Goal: Transaction & Acquisition: Purchase product/service

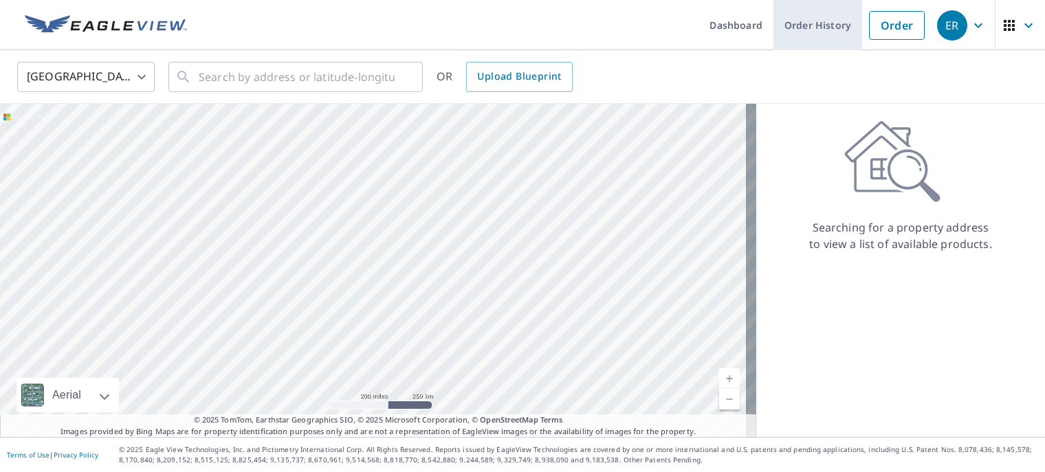
click at [844, 24] on link "Order History" at bounding box center [818, 25] width 89 height 50
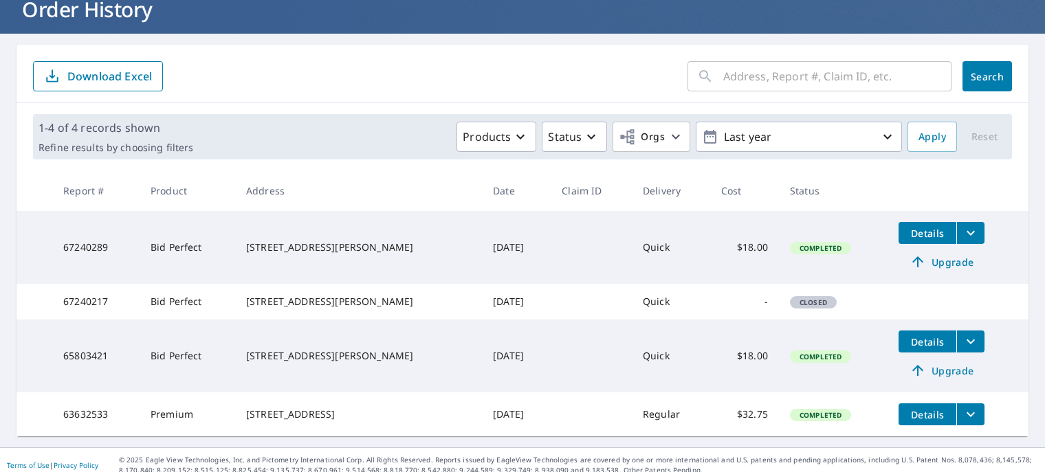
scroll to position [122, 0]
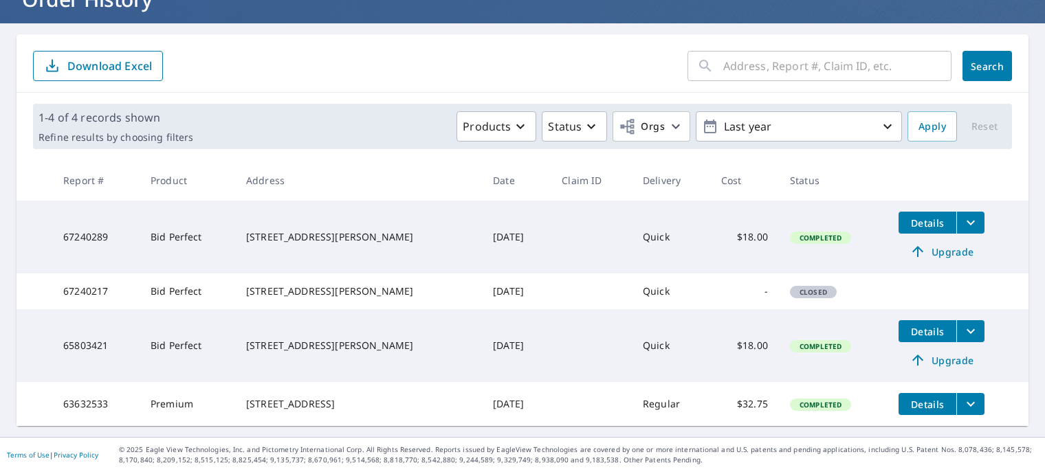
click at [298, 230] on div "[STREET_ADDRESS][PERSON_NAME]" at bounding box center [358, 237] width 225 height 14
click at [963, 215] on icon "filesDropdownBtn-67240289" at bounding box center [971, 223] width 17 height 17
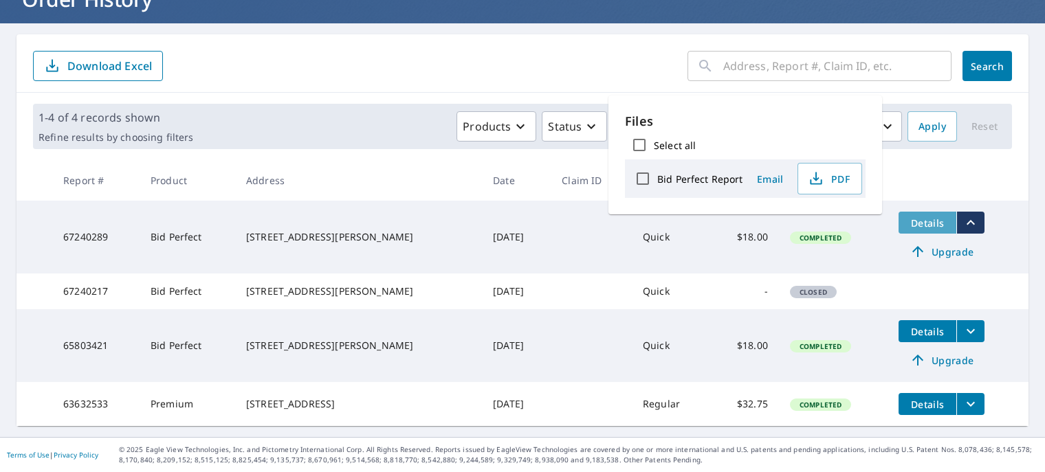
click at [913, 217] on span "Details" at bounding box center [927, 223] width 41 height 13
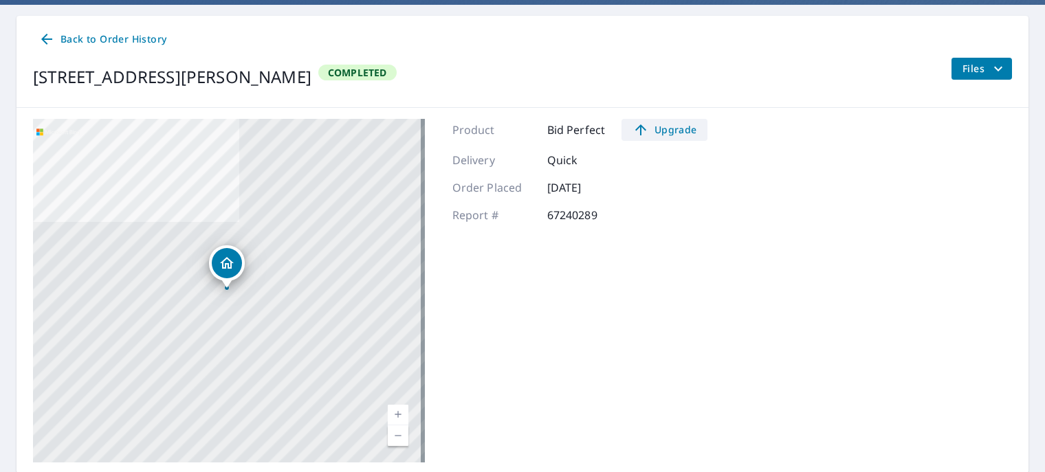
click at [677, 133] on span "Upgrade" at bounding box center [664, 130] width 69 height 17
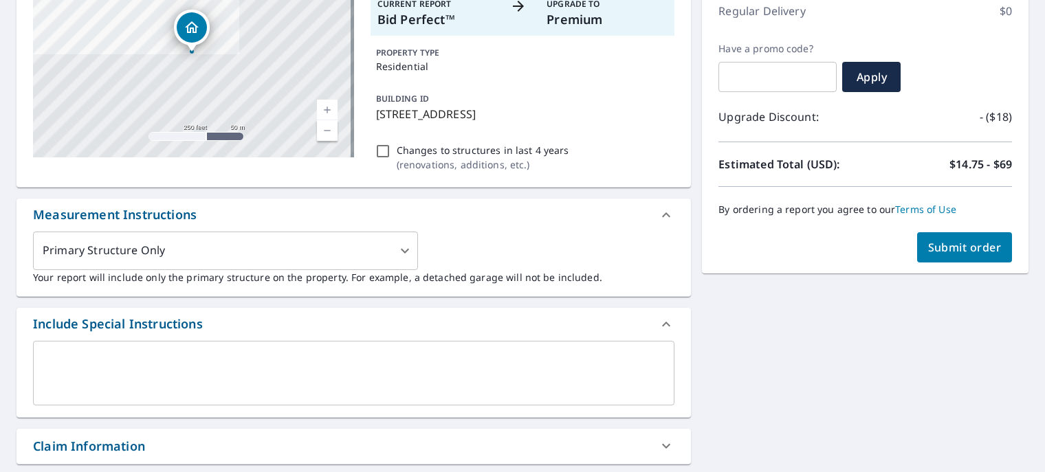
scroll to position [199, 0]
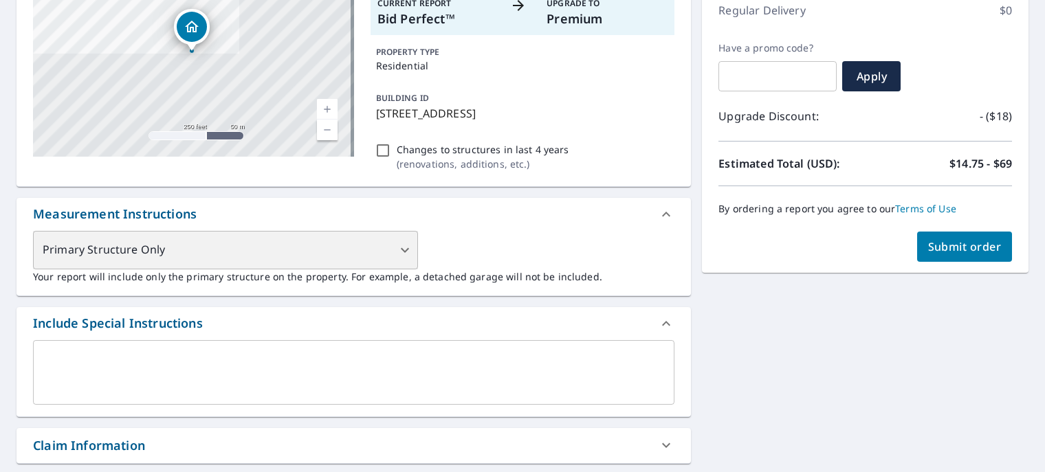
click at [303, 267] on div "Primary Structure Only" at bounding box center [225, 250] width 385 height 39
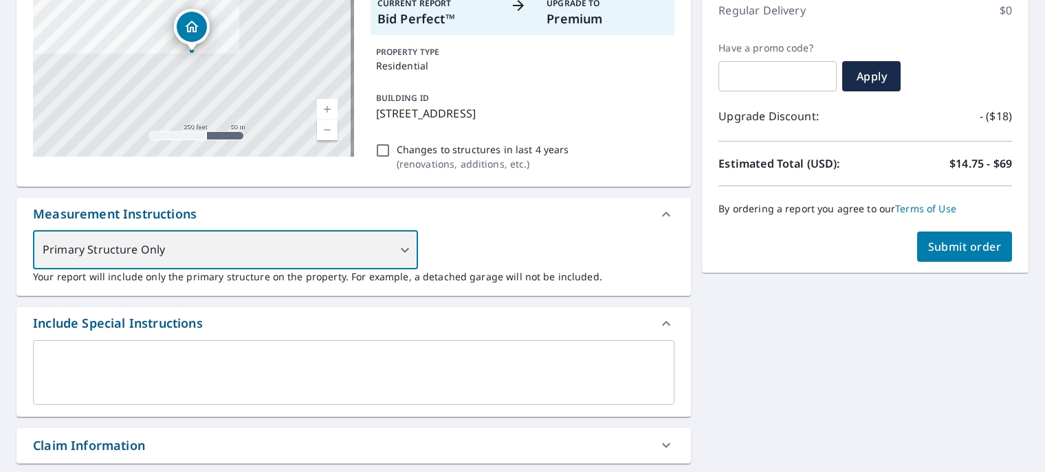
click at [379, 252] on div "Primary Structure Only" at bounding box center [225, 250] width 385 height 39
click at [406, 248] on div "Primary Structure Only" at bounding box center [225, 250] width 385 height 39
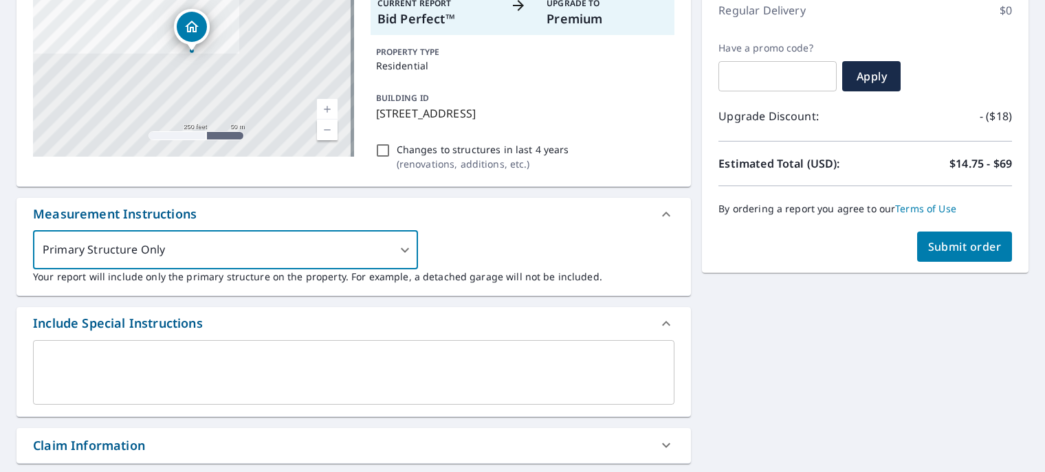
click at [356, 372] on textarea at bounding box center [354, 372] width 622 height 39
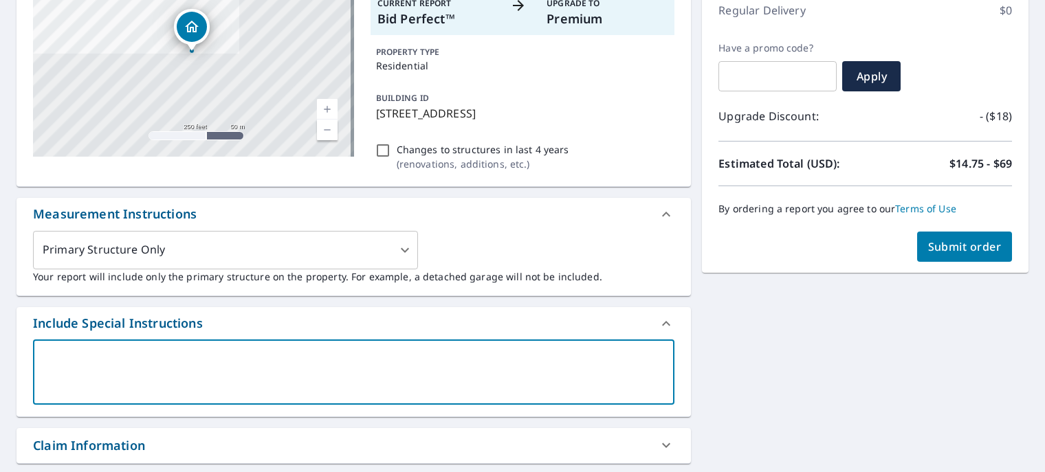
click at [399, 270] on p "Your report will include only the primary structure on the property. For exampl…" at bounding box center [354, 277] width 642 height 14
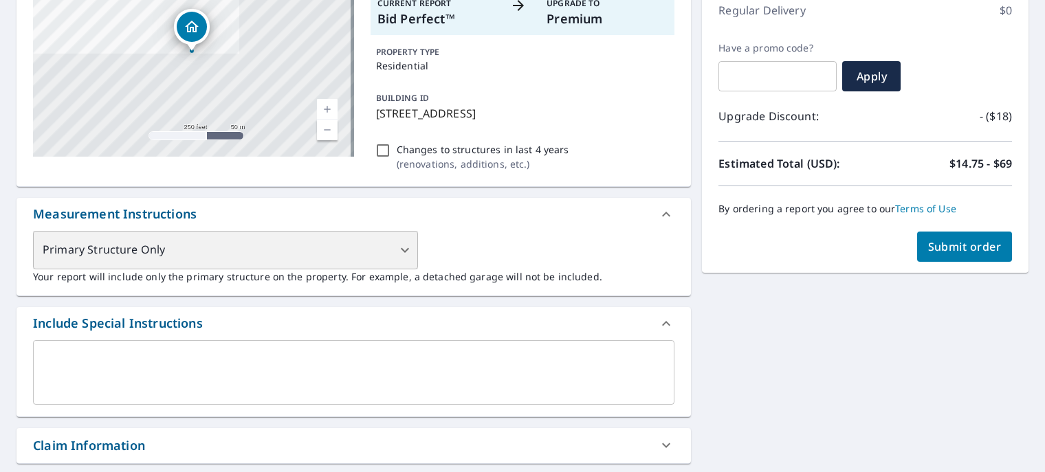
click at [401, 259] on div "Primary Structure Only" at bounding box center [225, 250] width 385 height 39
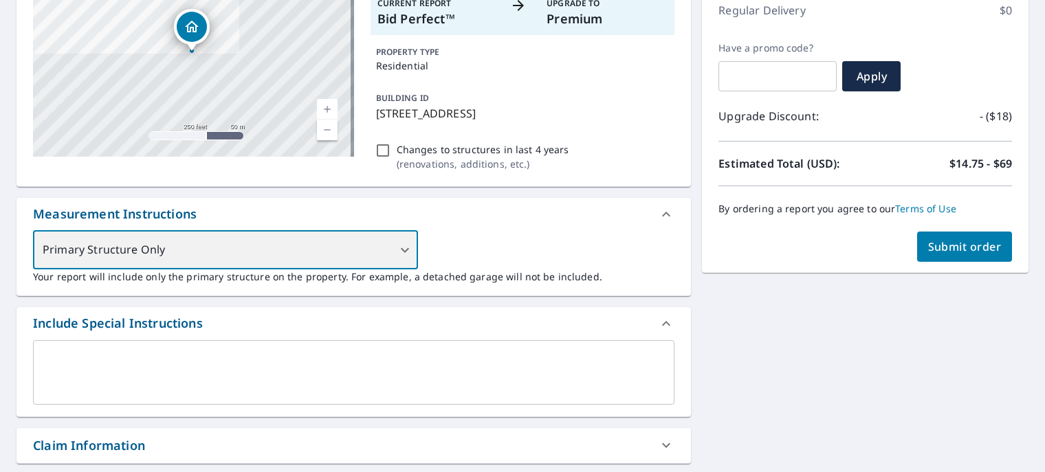
click at [401, 259] on div "Primary Structure Only" at bounding box center [225, 250] width 385 height 39
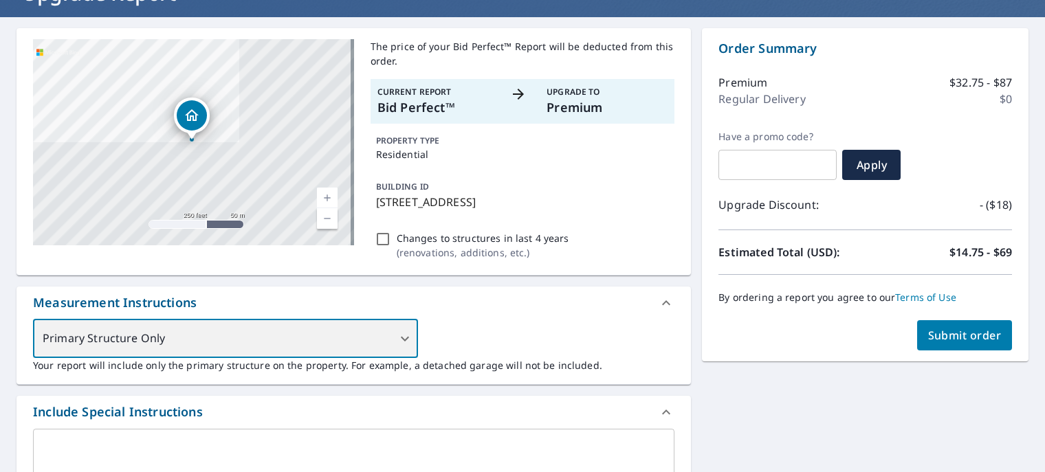
scroll to position [242, 0]
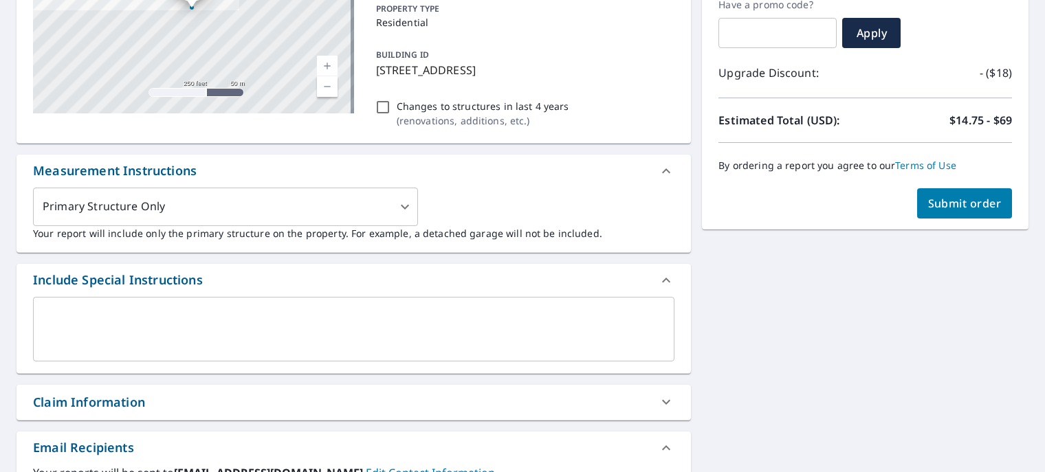
click at [351, 232] on p "Your report will include only the primary structure on the property. For exampl…" at bounding box center [354, 233] width 642 height 14
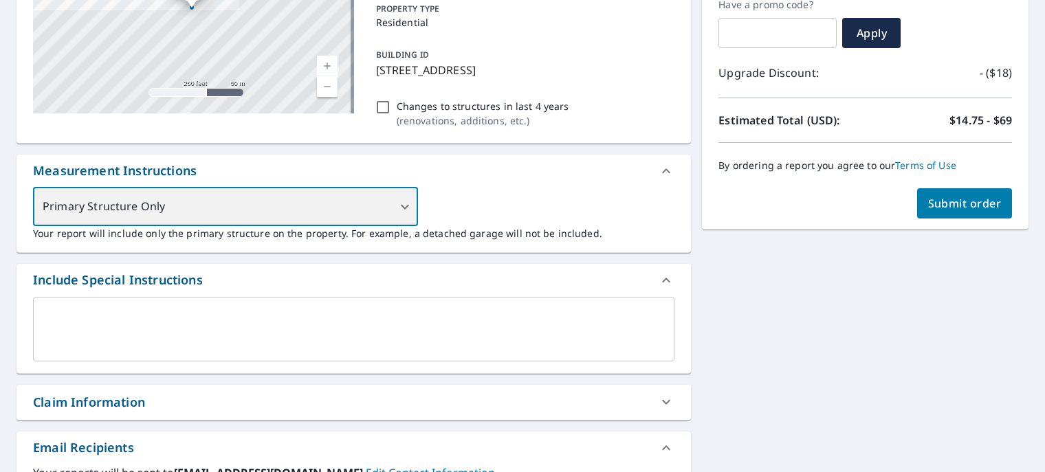
click at [374, 223] on div "Primary Structure Only" at bounding box center [225, 207] width 385 height 39
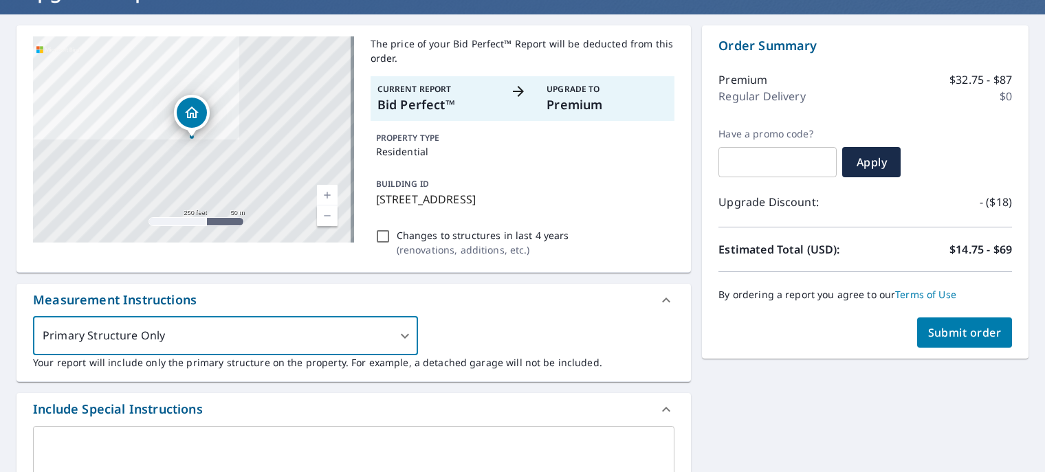
click at [558, 87] on p "Upgrade To" at bounding box center [607, 89] width 121 height 12
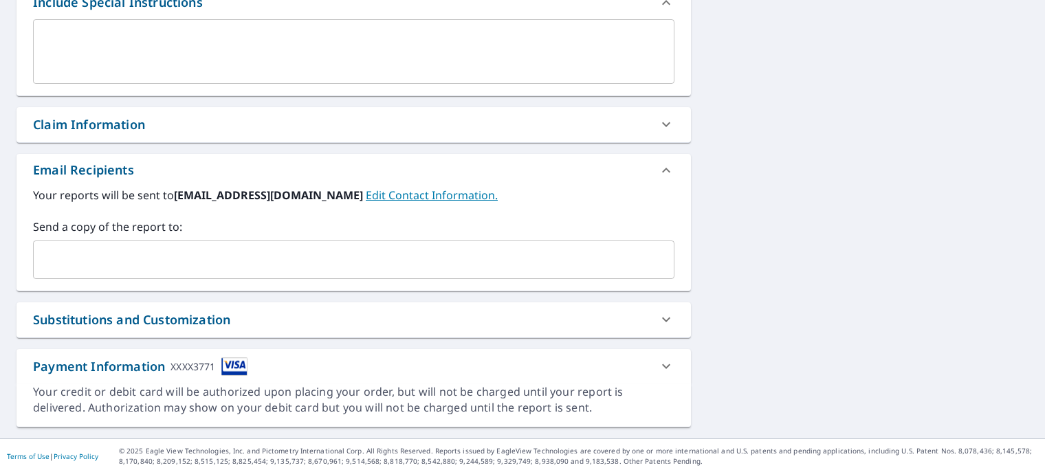
scroll to position [520, 0]
click at [491, 308] on div "Substitutions and Customization" at bounding box center [354, 320] width 675 height 35
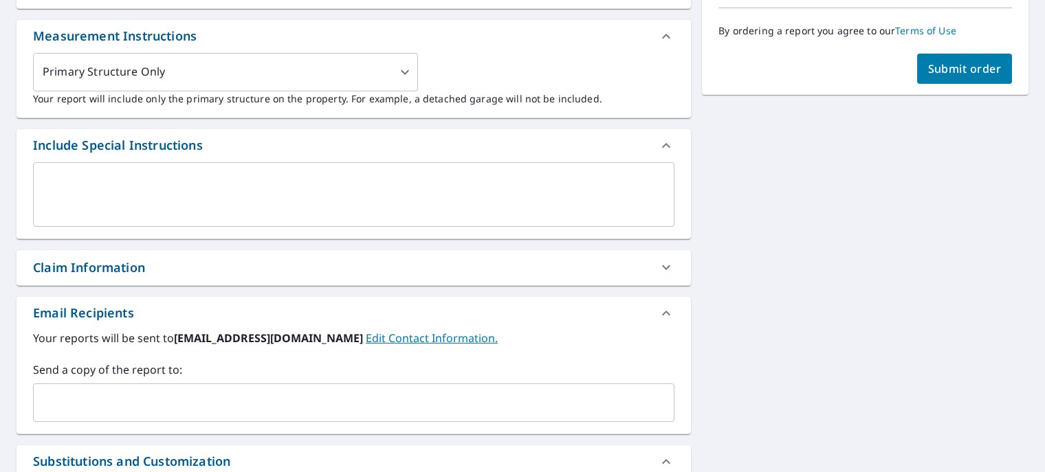
scroll to position [377, 0]
click at [591, 283] on div "Claim Information" at bounding box center [354, 267] width 675 height 35
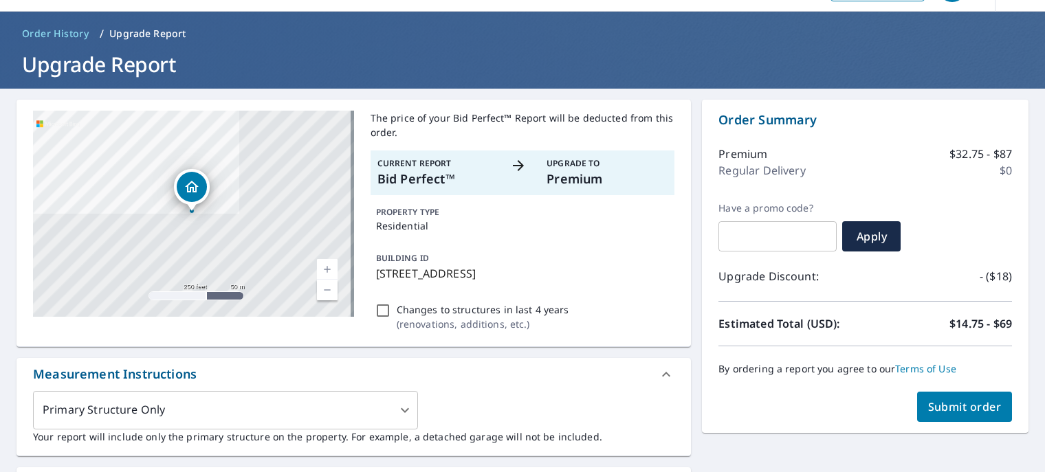
scroll to position [37, 0]
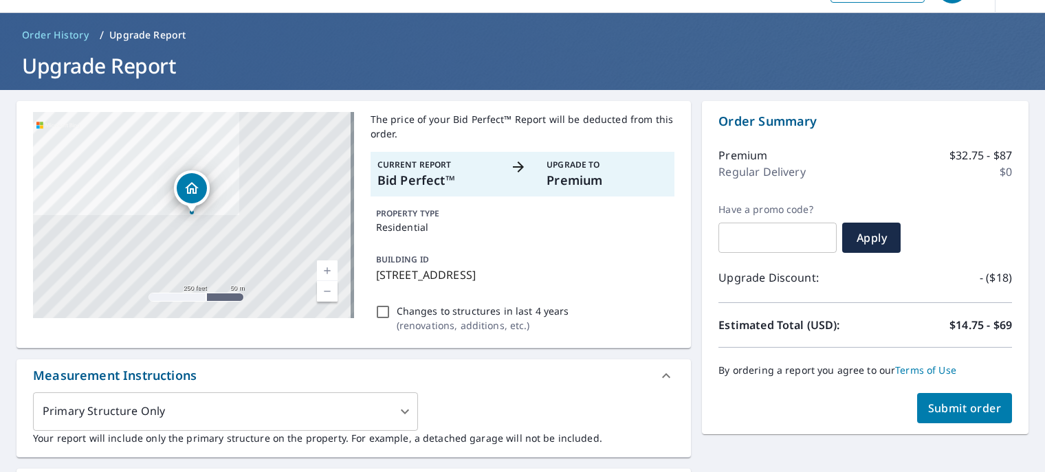
click at [790, 173] on p "Regular Delivery" at bounding box center [762, 172] width 87 height 17
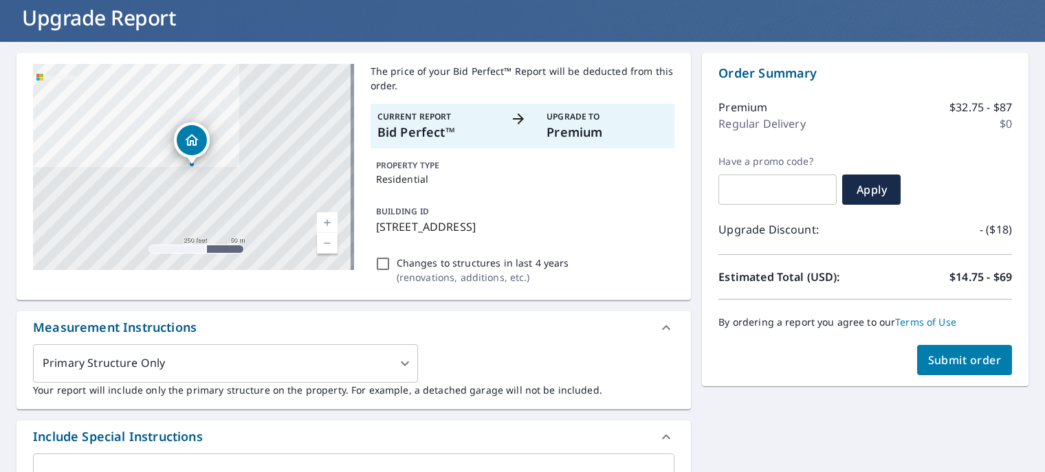
scroll to position [0, 0]
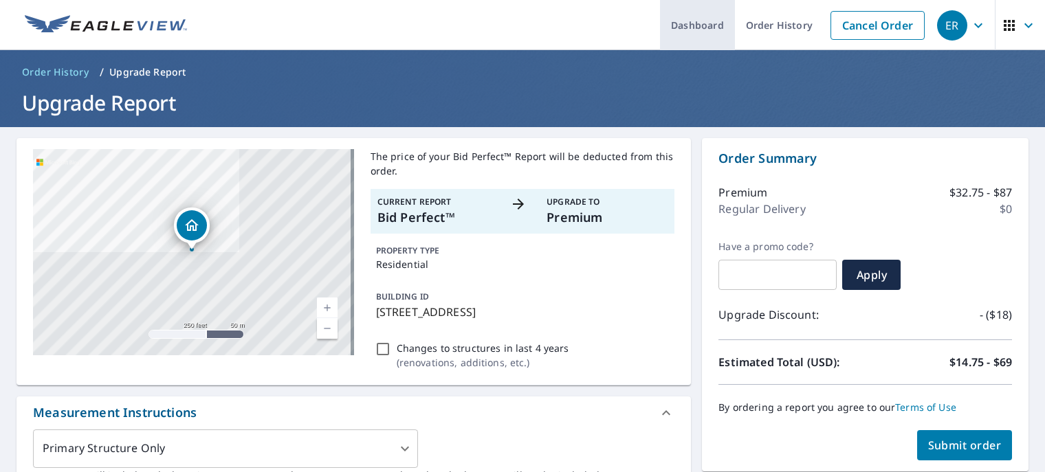
click at [674, 36] on link "Dashboard" at bounding box center [697, 25] width 75 height 50
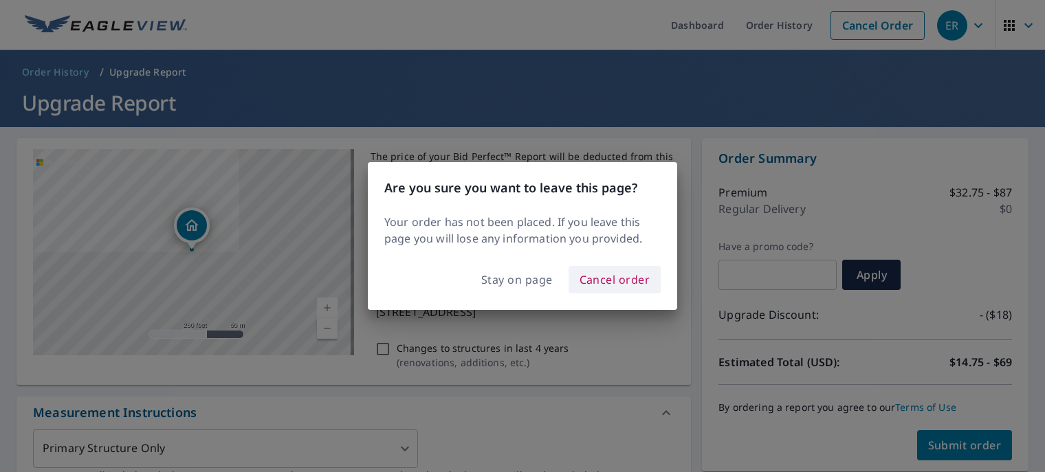
click at [640, 276] on span "Cancel order" at bounding box center [615, 279] width 71 height 19
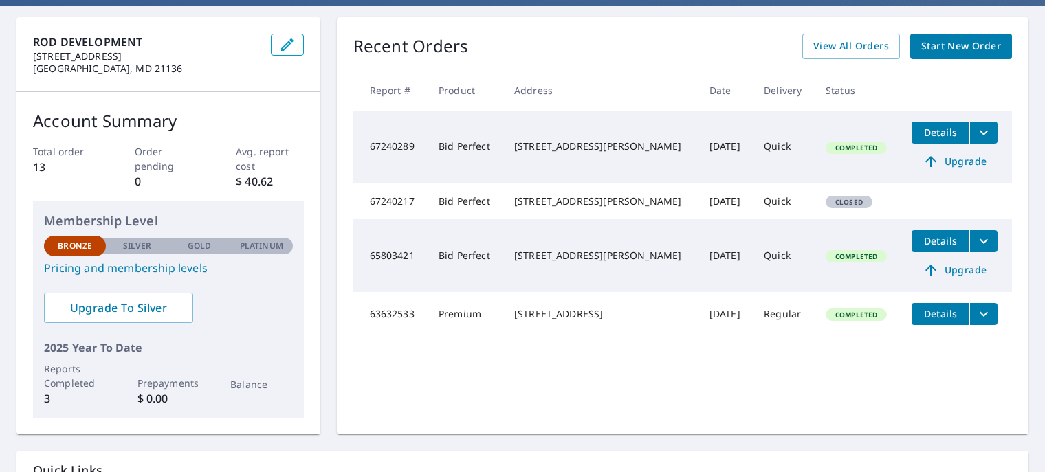
scroll to position [239, 0]
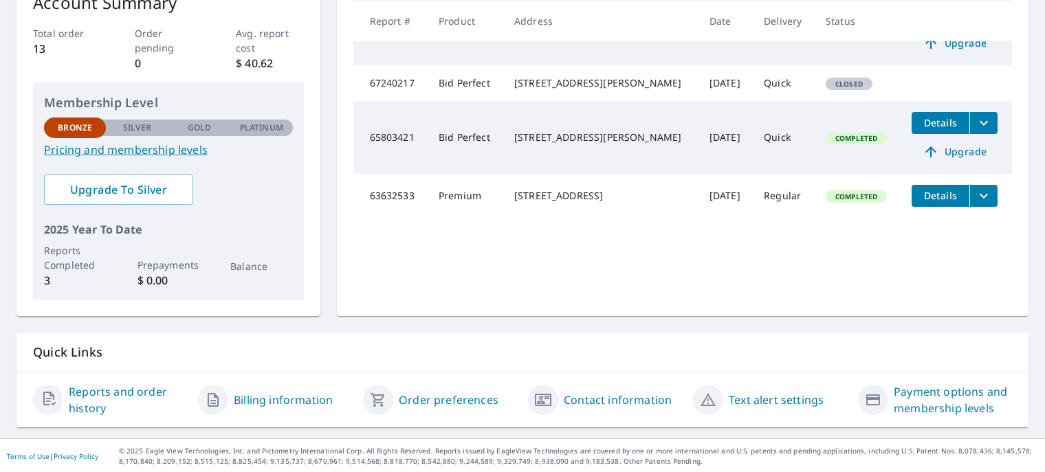
click at [440, 404] on link "Order preferences" at bounding box center [449, 400] width 100 height 17
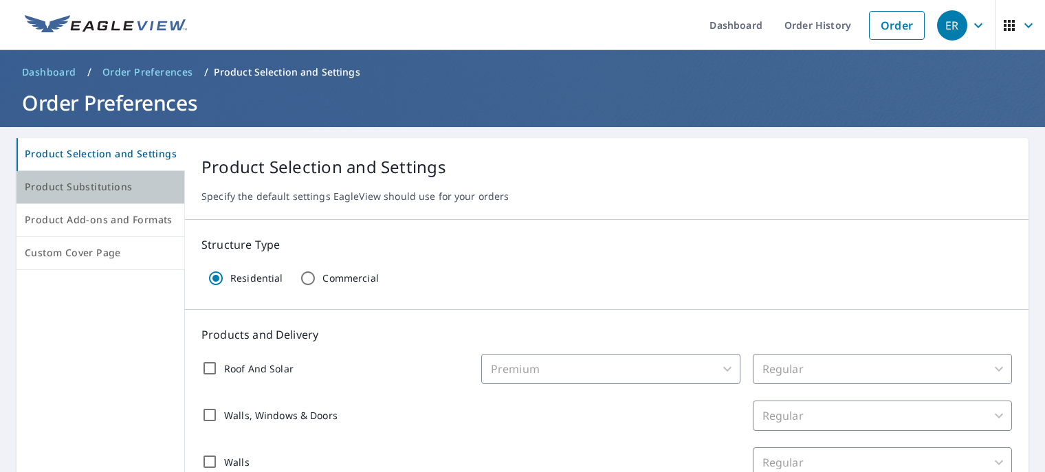
click at [129, 200] on button "Product Substitutions" at bounding box center [101, 187] width 168 height 33
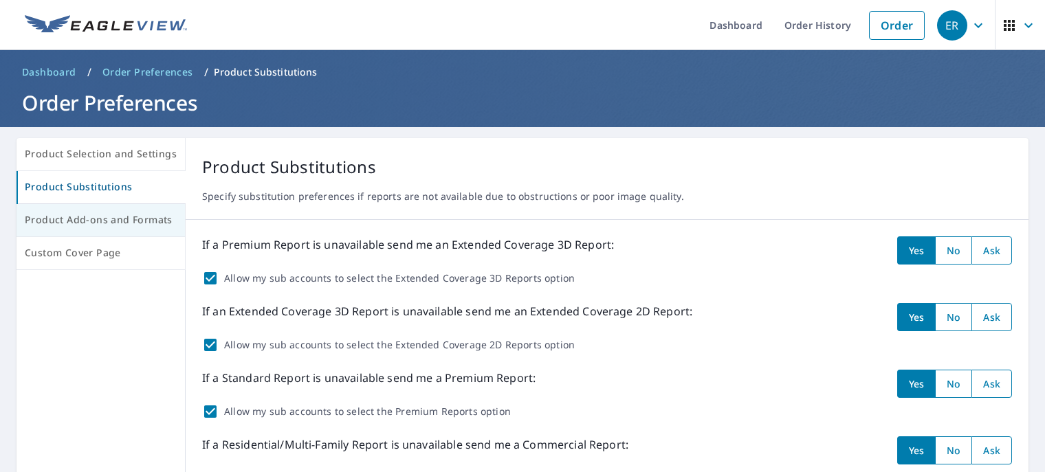
click at [151, 229] on button "Product Add-ons and Formats" at bounding box center [101, 220] width 169 height 33
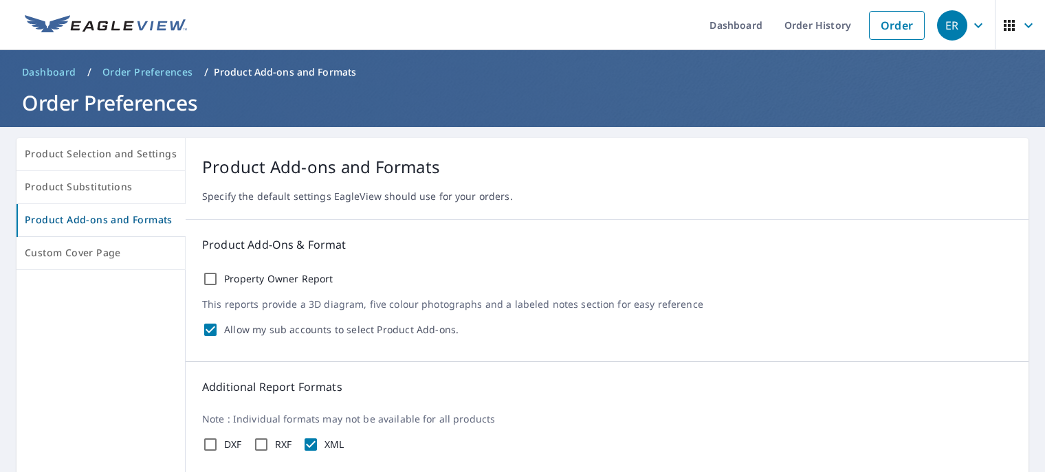
scroll to position [140, 0]
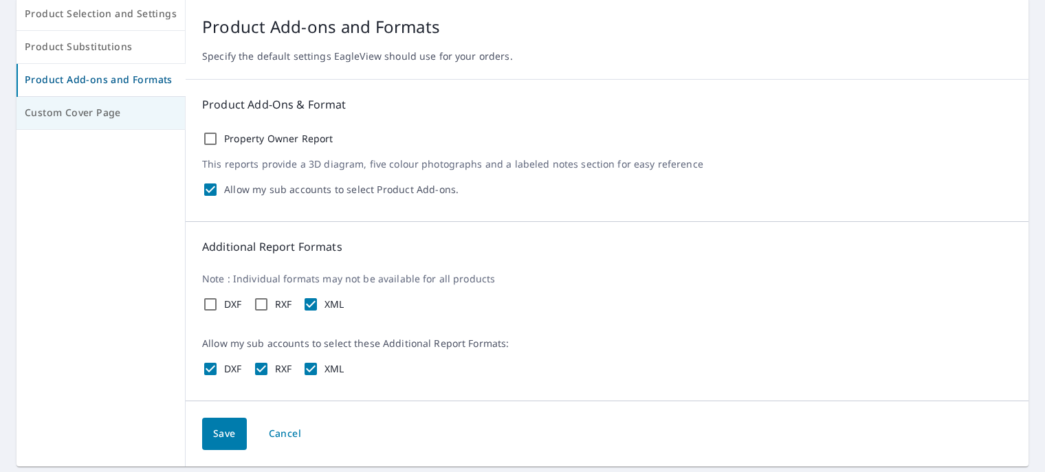
click at [109, 116] on span "Custom Cover Page" at bounding box center [101, 113] width 152 height 17
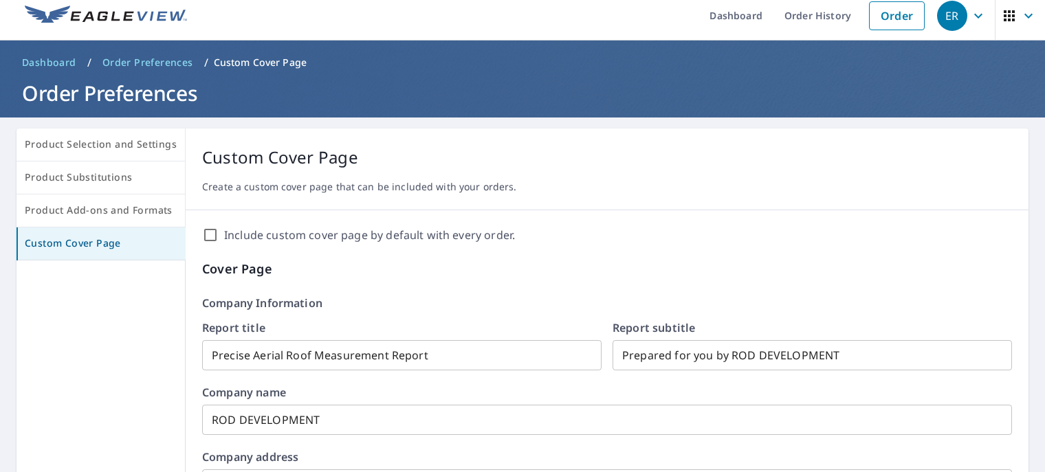
scroll to position [8, 0]
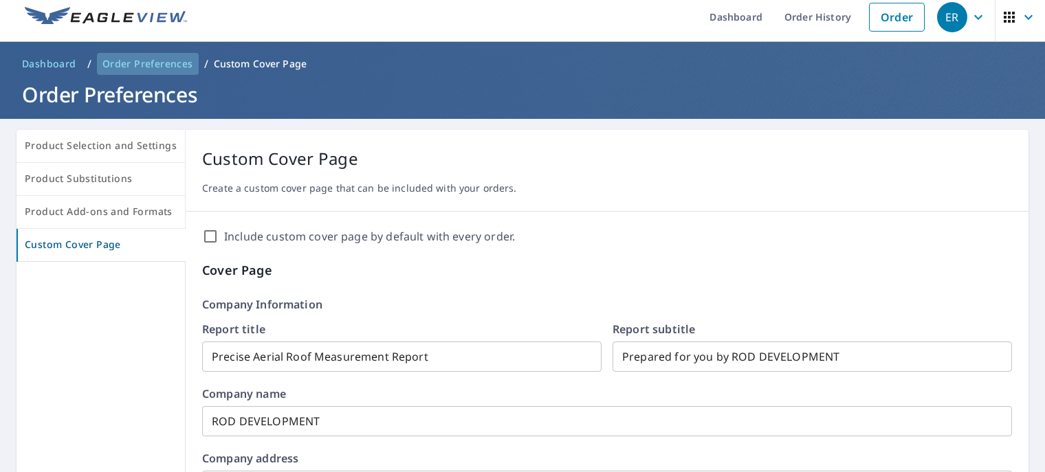
click at [159, 74] on link "Order Preferences" at bounding box center [148, 64] width 102 height 22
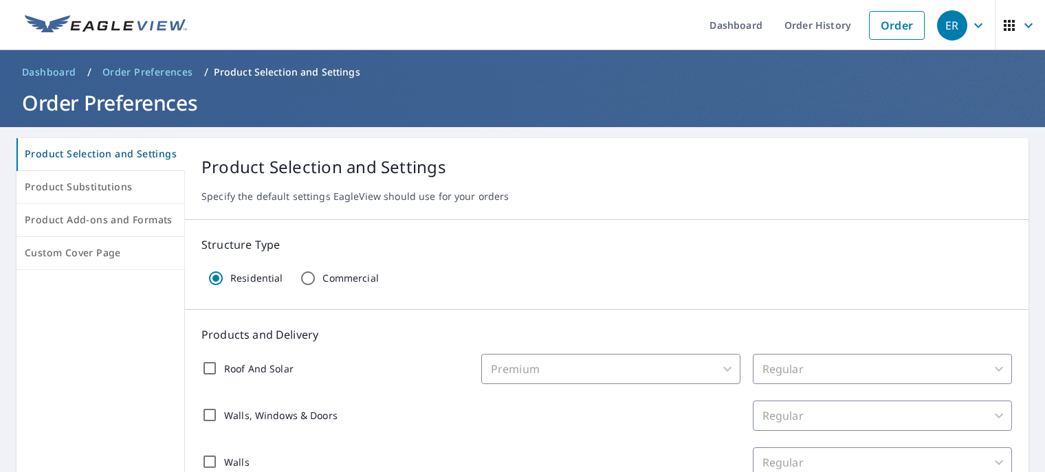
click at [41, 57] on header "Dashboard / Order Preferences / Product Selection and Settings Order Preferences" at bounding box center [522, 88] width 1045 height 77
click at [42, 65] on span "Dashboard" at bounding box center [49, 72] width 54 height 14
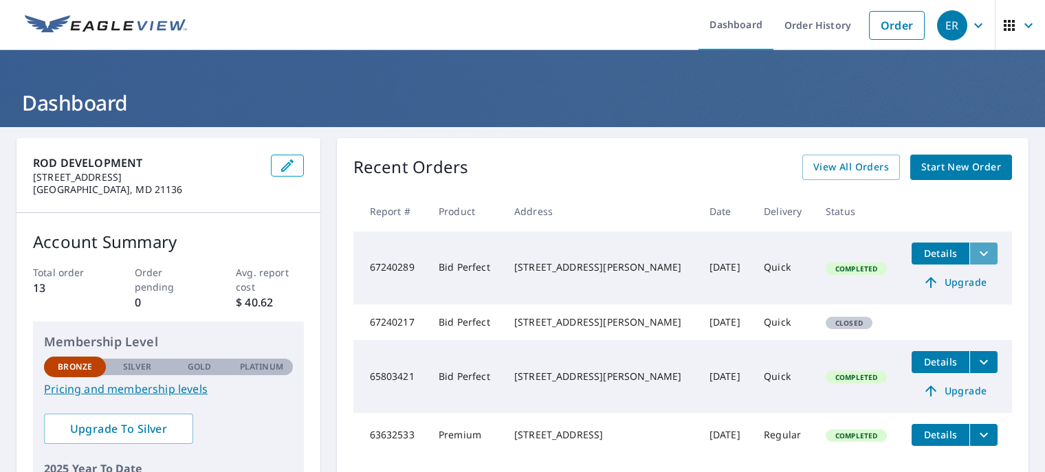
click at [976, 254] on icon "filesDropdownBtn-67240289" at bounding box center [984, 254] width 17 height 17
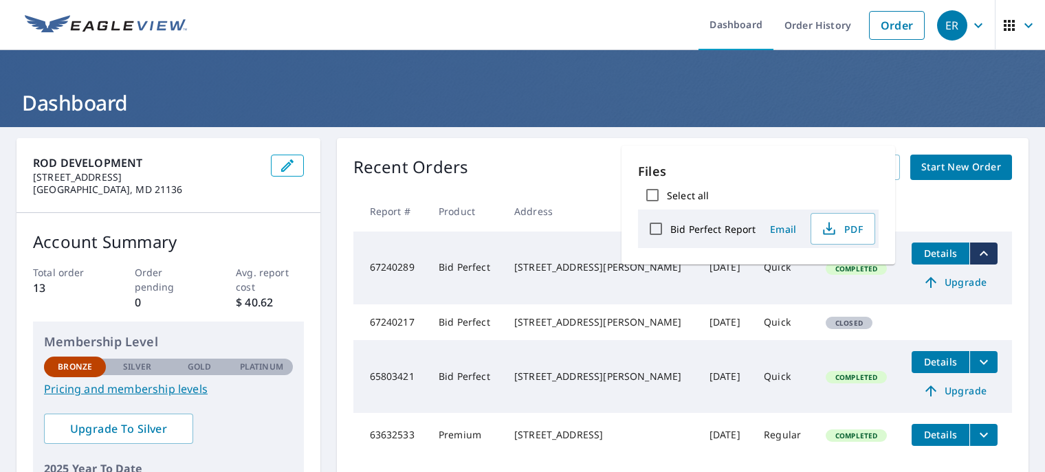
click at [920, 258] on span "Details" at bounding box center [940, 253] width 41 height 13
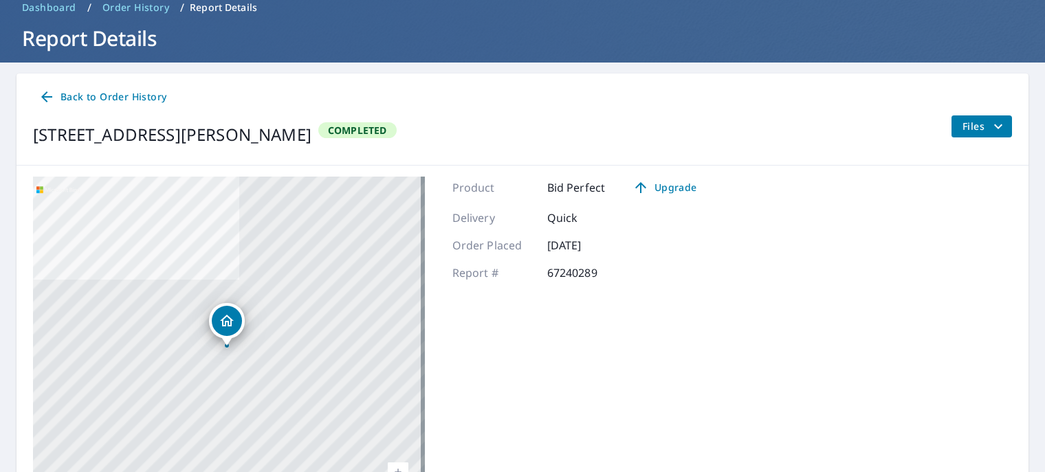
scroll to position [85, 0]
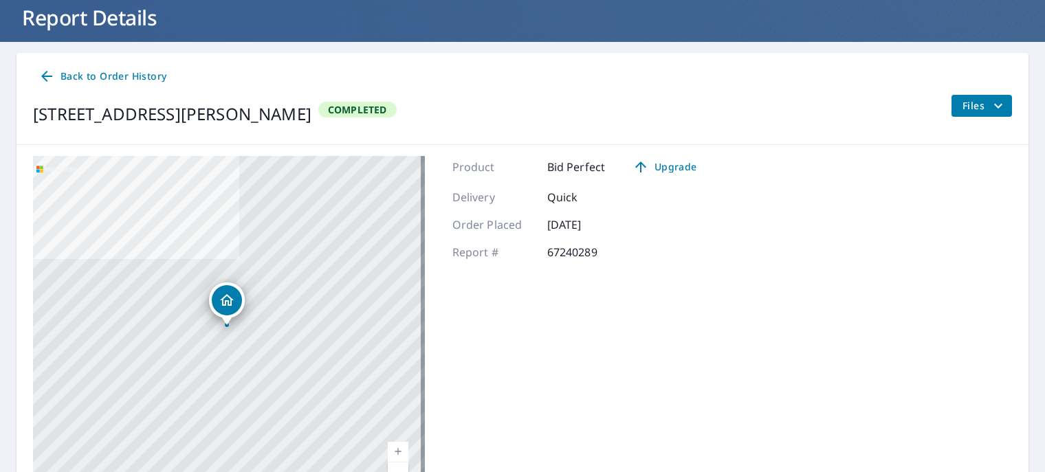
click at [963, 111] on span "Files" at bounding box center [985, 106] width 44 height 17
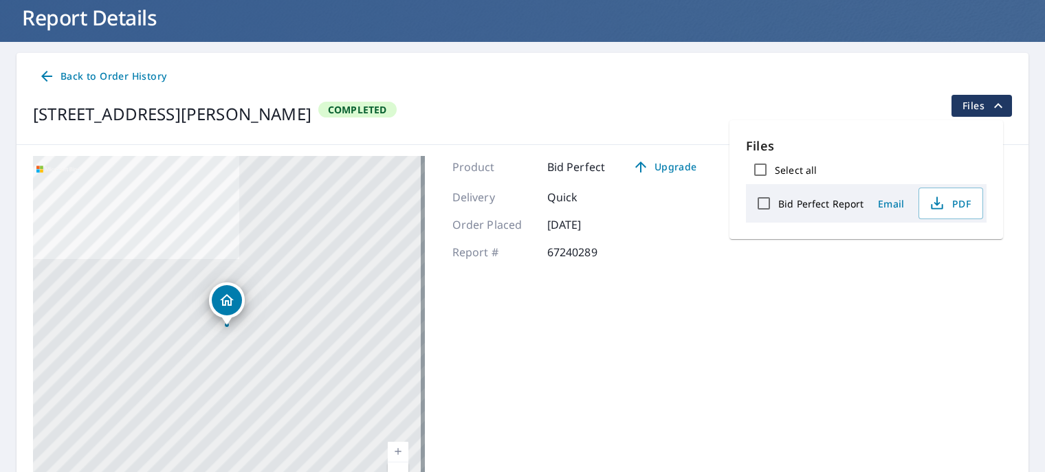
click at [750, 114] on div "[STREET_ADDRESS][PERSON_NAME] Completed Files" at bounding box center [522, 114] width 979 height 39
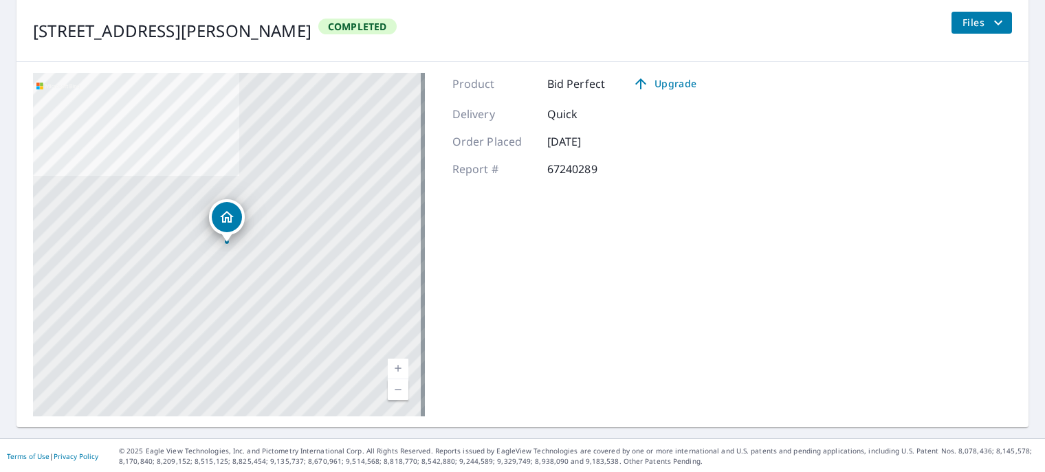
scroll to position [0, 0]
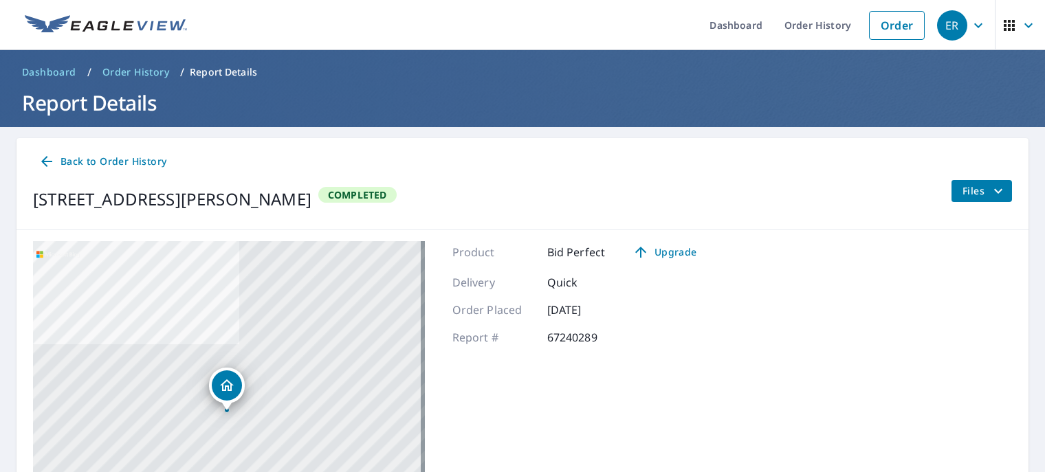
click at [494, 241] on div "Product Bid Perfect Upgrade" at bounding box center [581, 252] width 256 height 22
click at [357, 259] on div "[STREET_ADDRESS][PERSON_NAME]" at bounding box center [229, 413] width 392 height 344
click at [990, 185] on icon "filesDropdownBtn-67240289" at bounding box center [998, 191] width 17 height 17
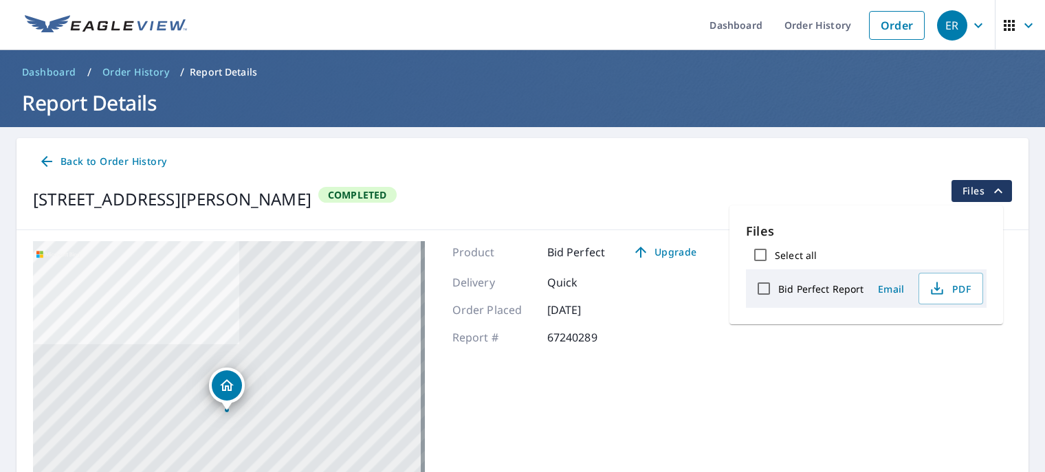
click at [763, 294] on input "Bid Perfect Report" at bounding box center [764, 288] width 29 height 29
checkbox input "true"
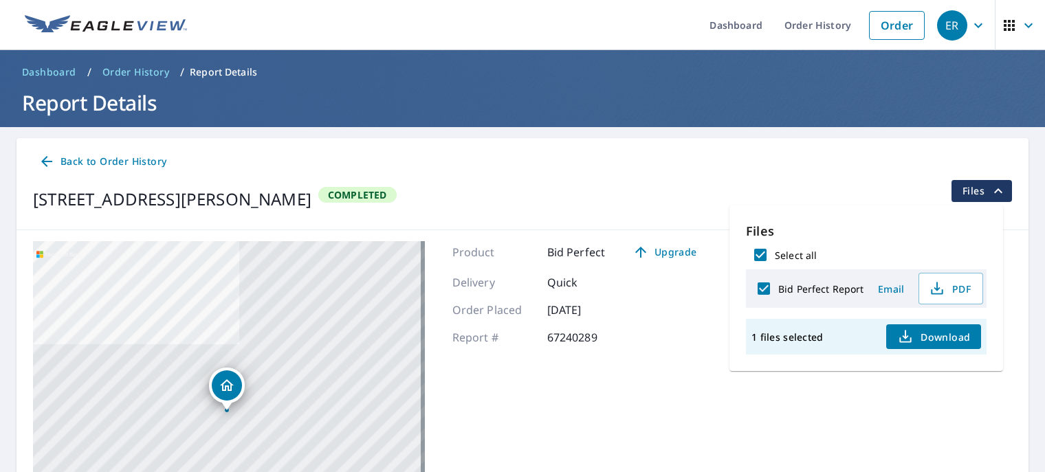
click at [936, 347] on button "Download" at bounding box center [934, 337] width 95 height 25
click at [130, 74] on span "Order History" at bounding box center [135, 72] width 67 height 14
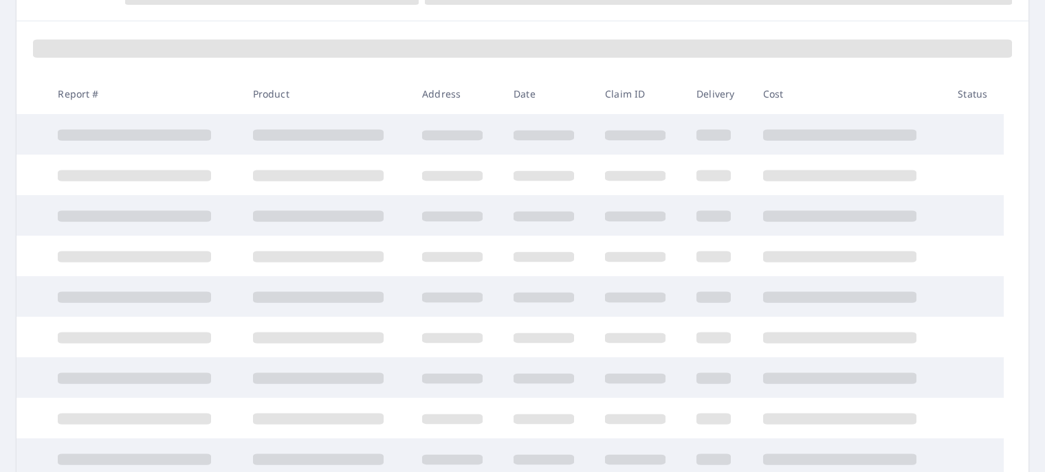
scroll to position [116, 0]
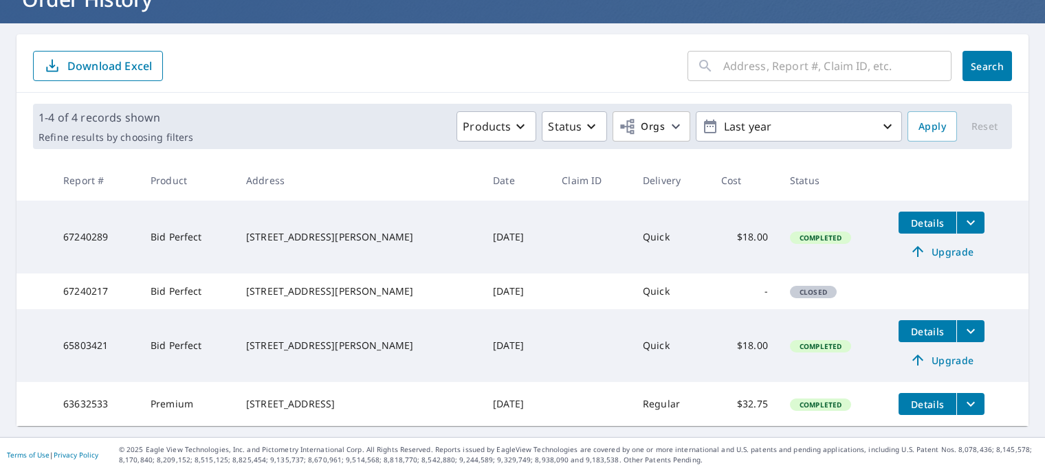
drag, startPoint x: 369, startPoint y: 226, endPoint x: 247, endPoint y: 224, distance: 122.4
click at [247, 224] on td "[STREET_ADDRESS][PERSON_NAME]" at bounding box center [358, 237] width 247 height 73
copy div "[STREET_ADDRESS][PERSON_NAME]"
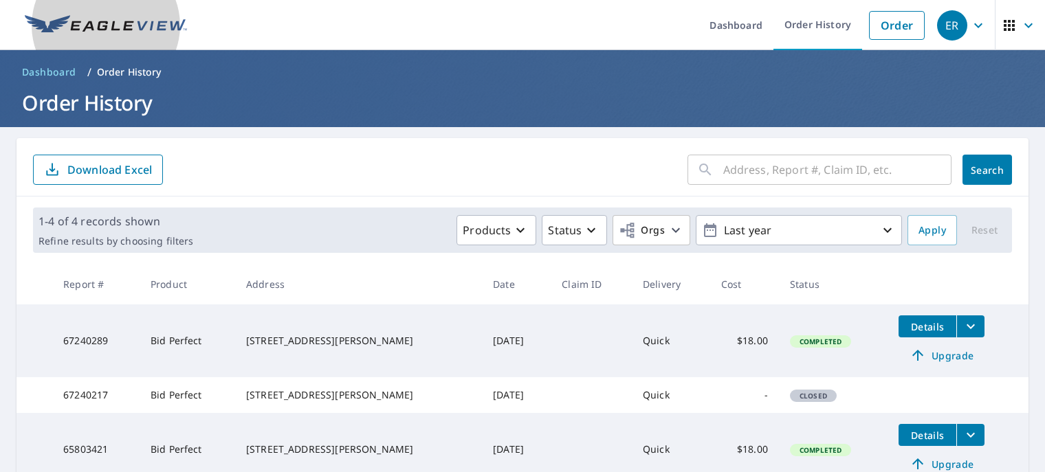
click at [133, 28] on img at bounding box center [106, 25] width 162 height 21
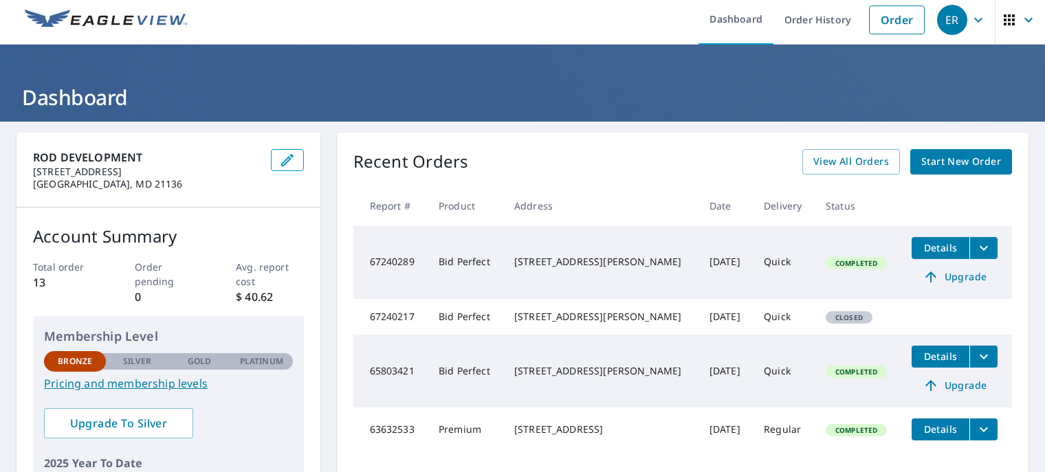
scroll to position [1, 0]
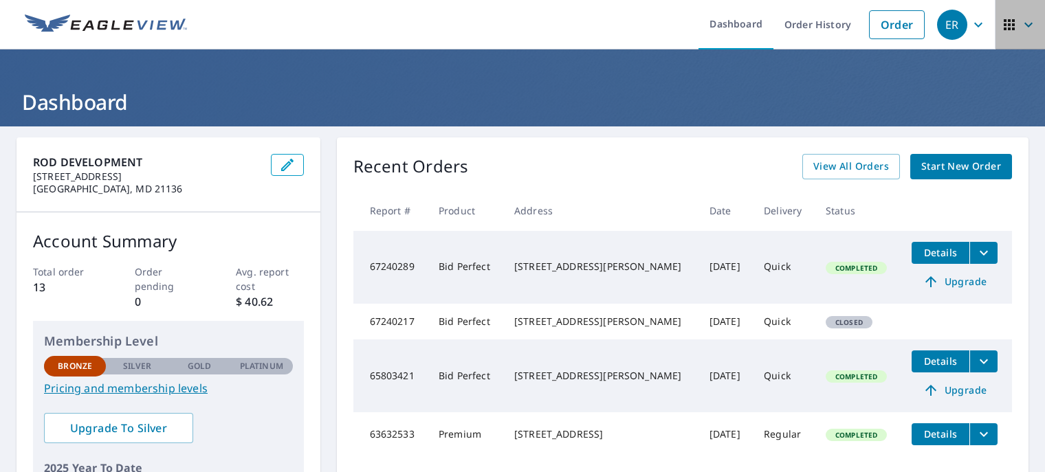
click at [1001, 30] on icon "button" at bounding box center [1009, 25] width 17 height 17
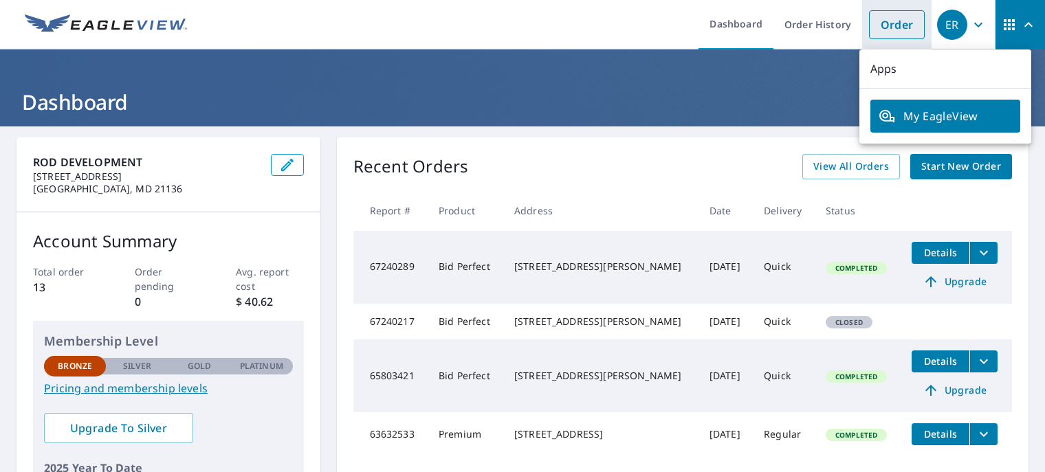
click at [898, 32] on link "Order" at bounding box center [897, 24] width 56 height 29
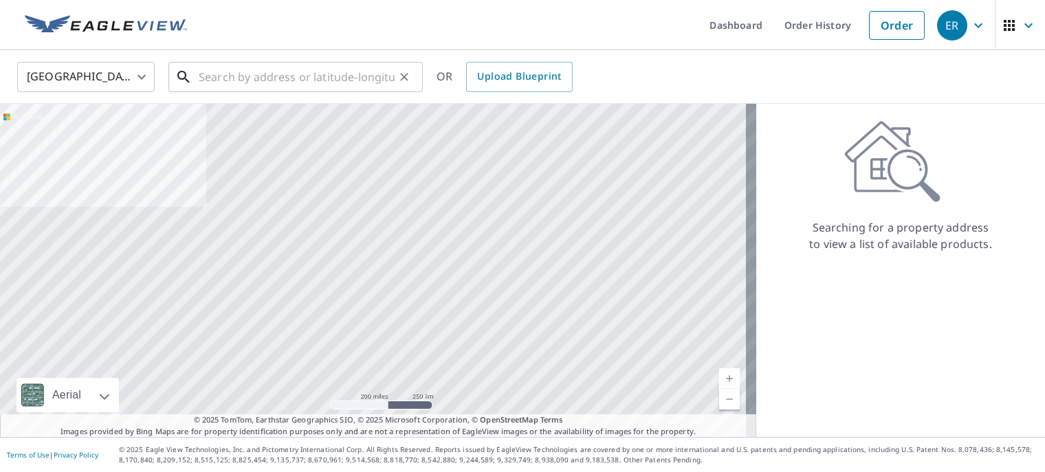
click at [366, 85] on input "text" at bounding box center [297, 77] width 196 height 39
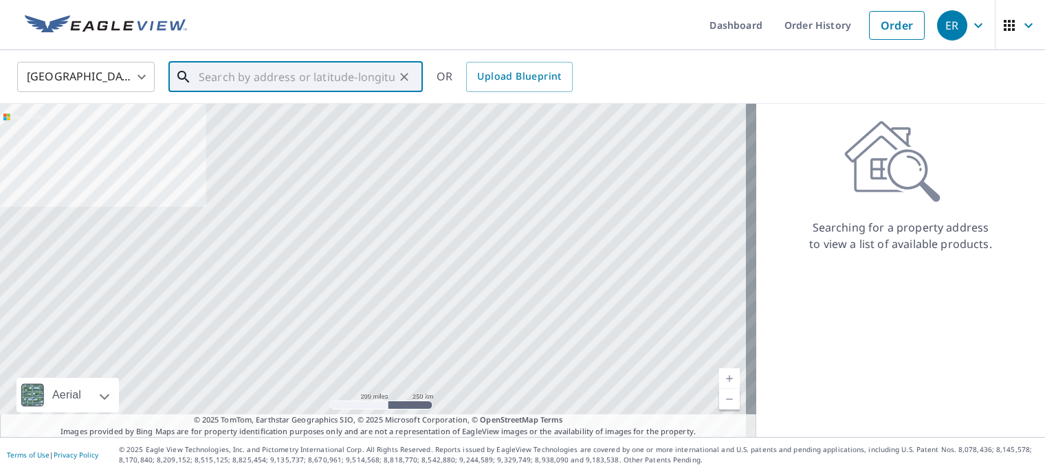
paste input "[STREET_ADDRESS][PERSON_NAME]"
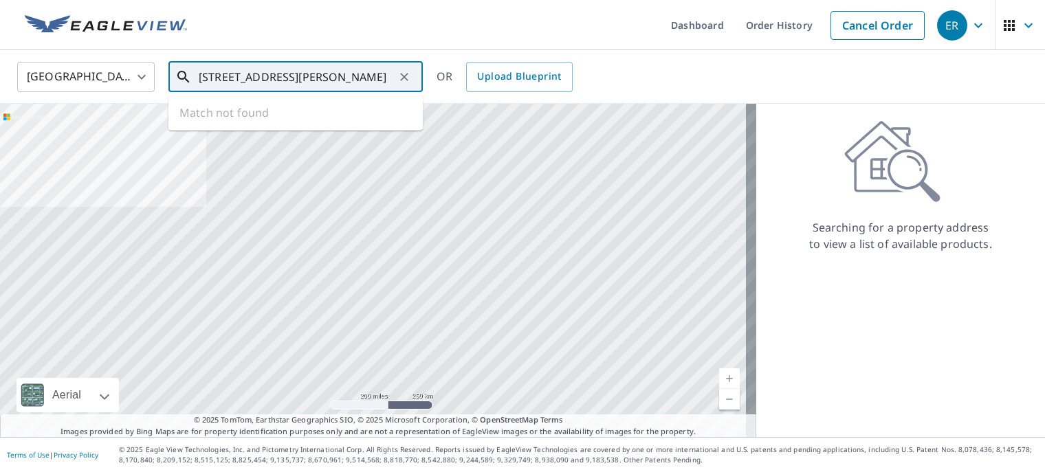
scroll to position [0, 39]
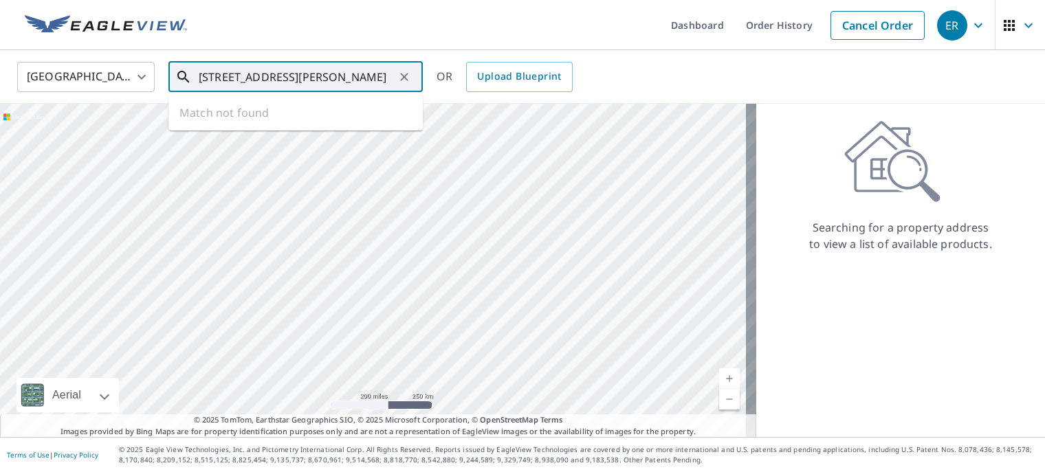
click at [366, 123] on ul "Match not found" at bounding box center [295, 113] width 254 height 36
click at [347, 83] on input "[STREET_ADDRESS][PERSON_NAME]" at bounding box center [297, 77] width 196 height 39
type input "[STREET_ADDRESS][PERSON_NAME]"
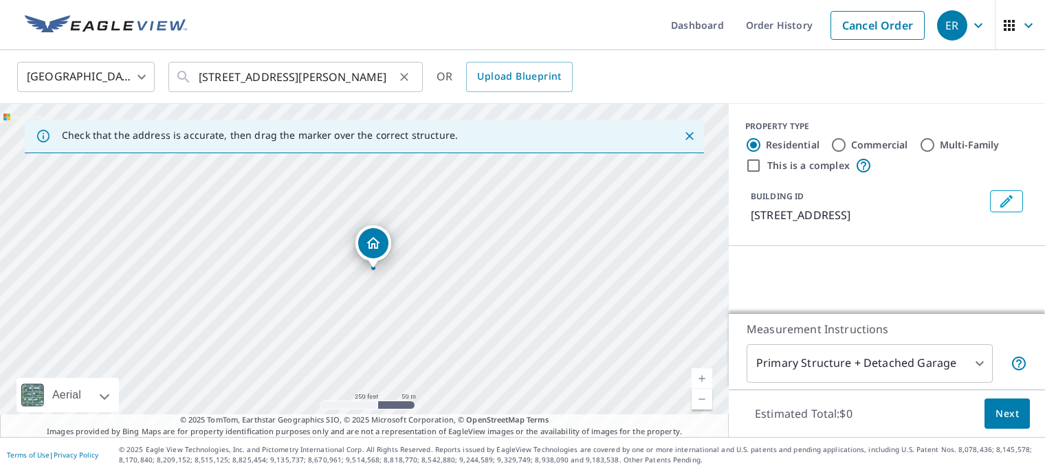
scroll to position [0, 0]
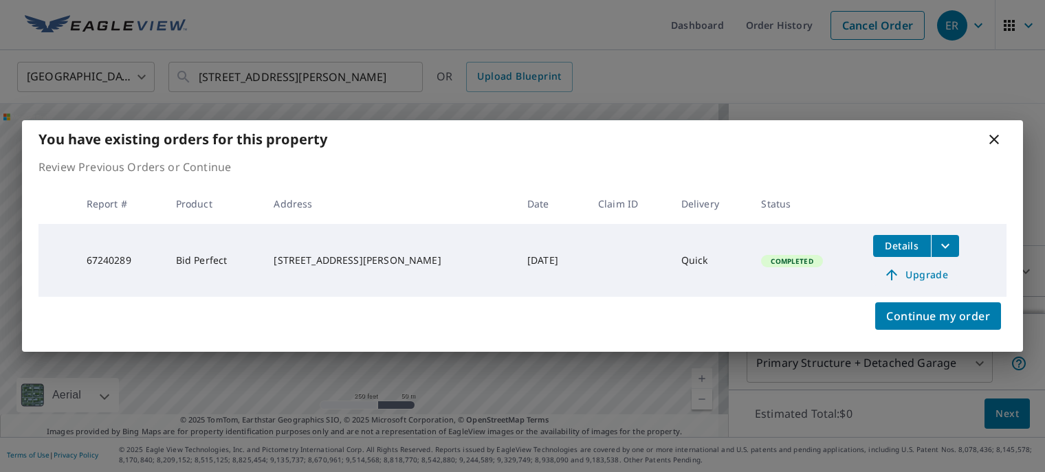
click at [924, 265] on link "Upgrade" at bounding box center [916, 275] width 86 height 22
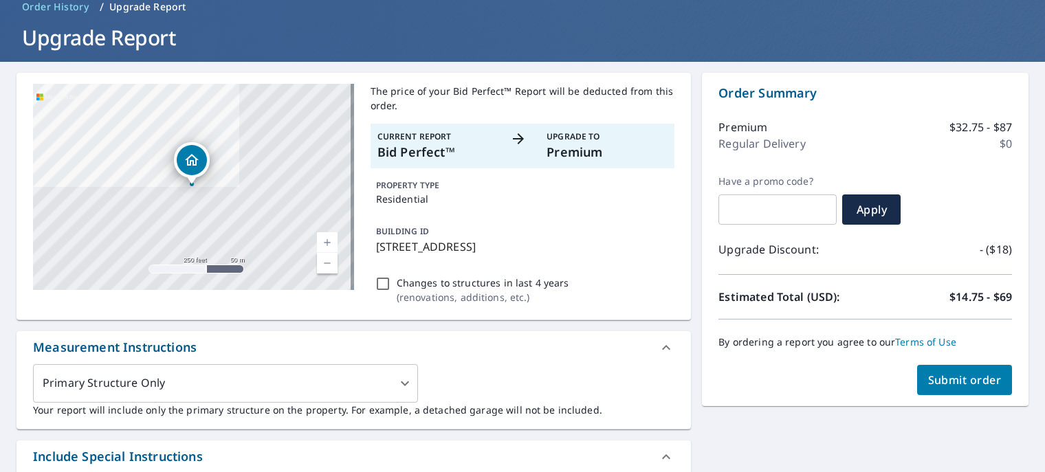
scroll to position [66, 0]
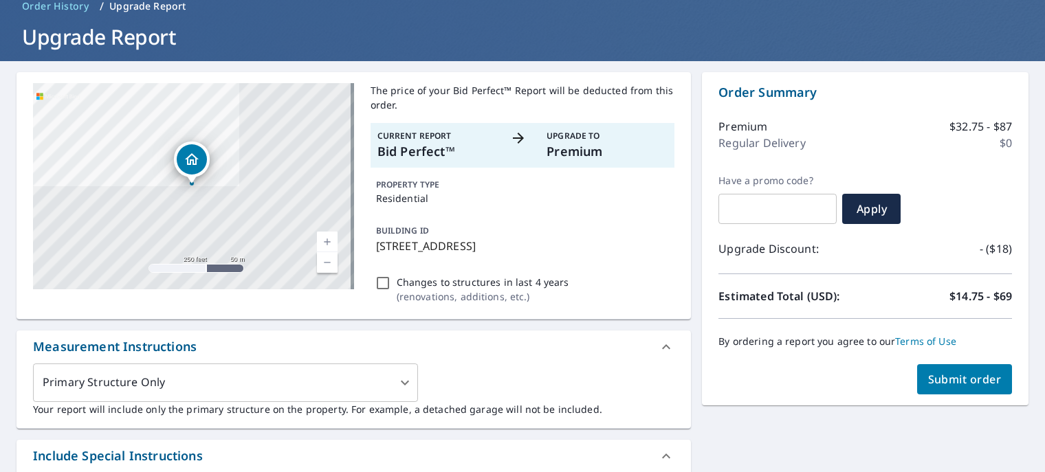
click at [547, 130] on p "Upgrade To" at bounding box center [607, 136] width 121 height 12
click at [574, 154] on p "Premium" at bounding box center [607, 151] width 121 height 19
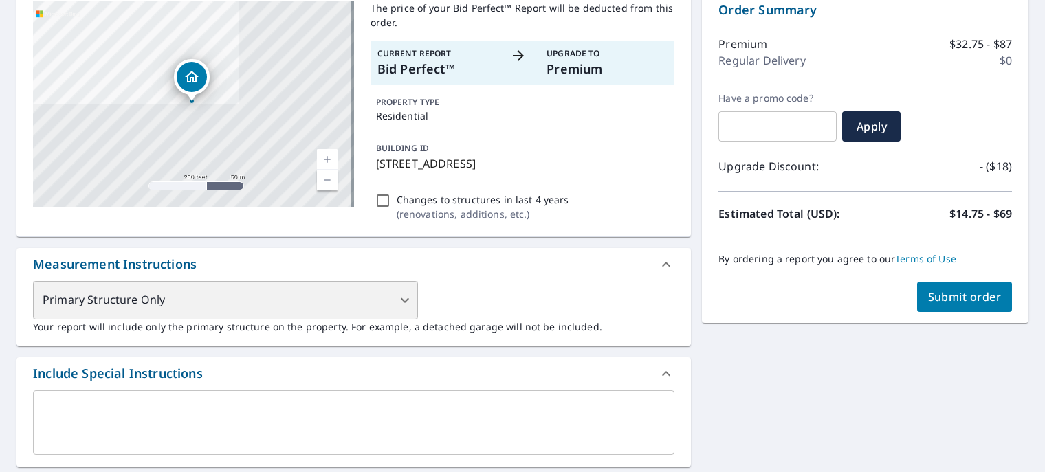
click at [385, 310] on div "Primary Structure Only" at bounding box center [225, 300] width 385 height 39
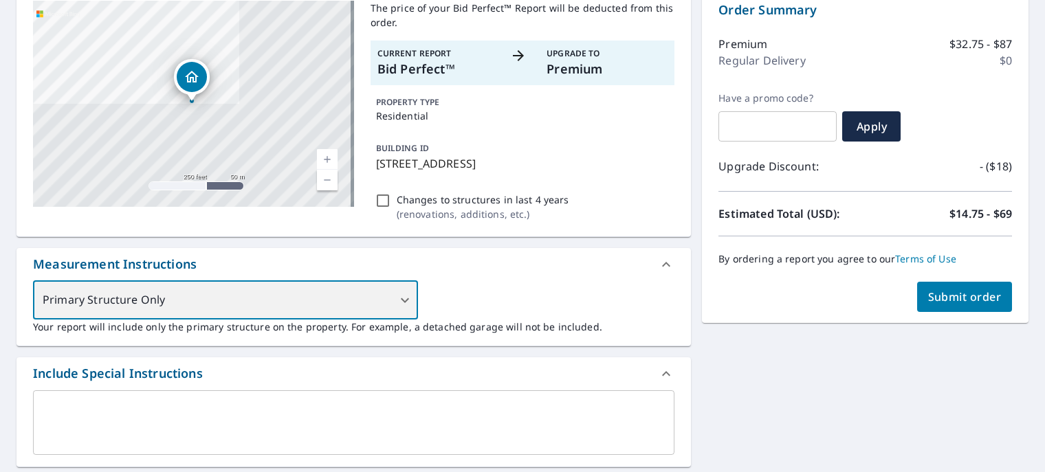
click at [385, 310] on div "Primary Structure Only" at bounding box center [225, 300] width 385 height 39
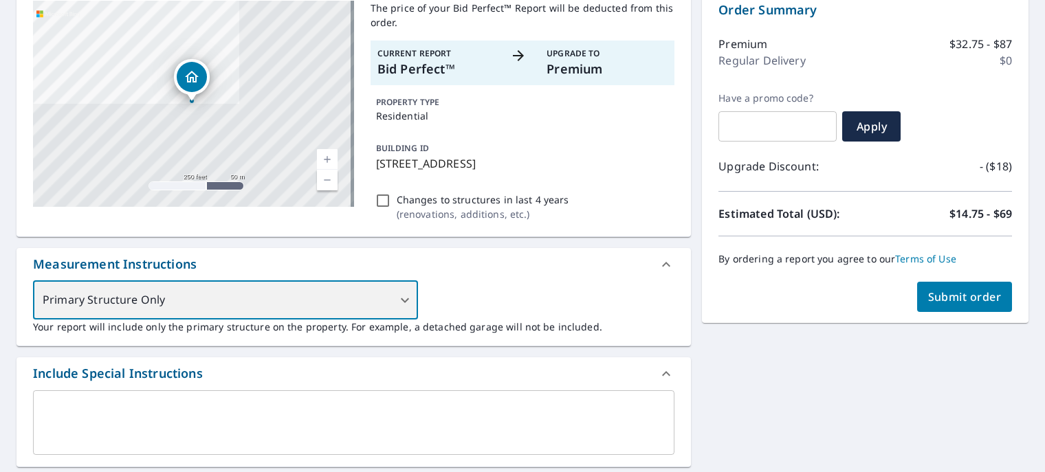
click at [385, 310] on div "Primary Structure Only" at bounding box center [225, 300] width 385 height 39
click at [404, 307] on div "Primary Structure Only" at bounding box center [225, 300] width 385 height 39
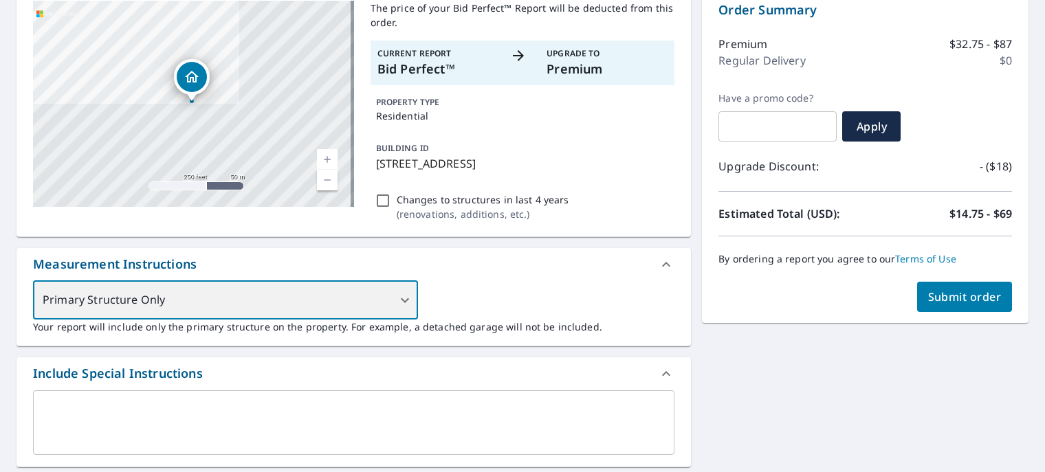
click at [404, 307] on div "Primary Structure Only" at bounding box center [225, 300] width 385 height 39
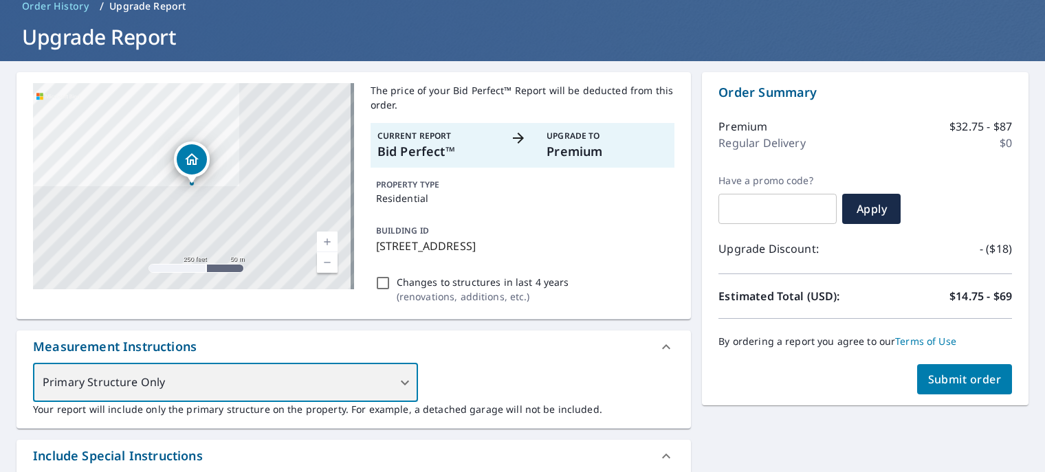
scroll to position [6, 0]
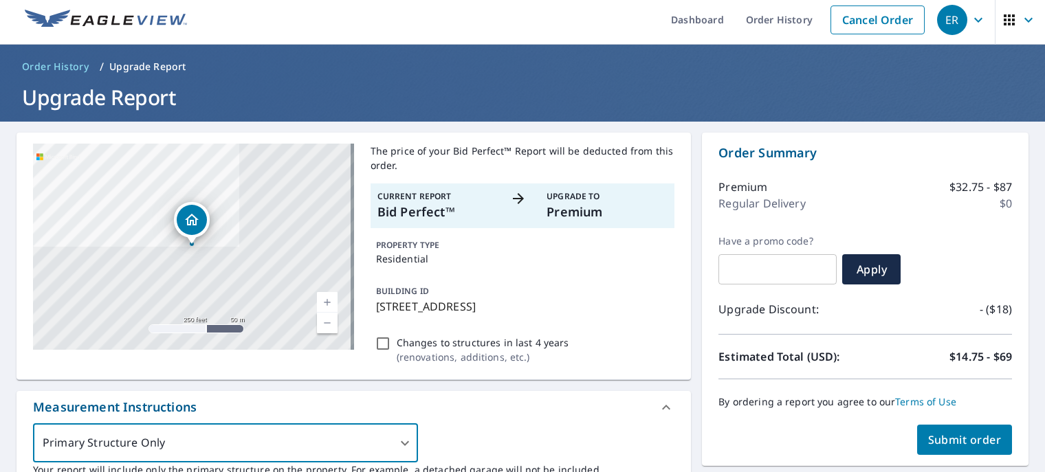
click at [971, 187] on p "$32.75 - $87" at bounding box center [981, 187] width 63 height 17
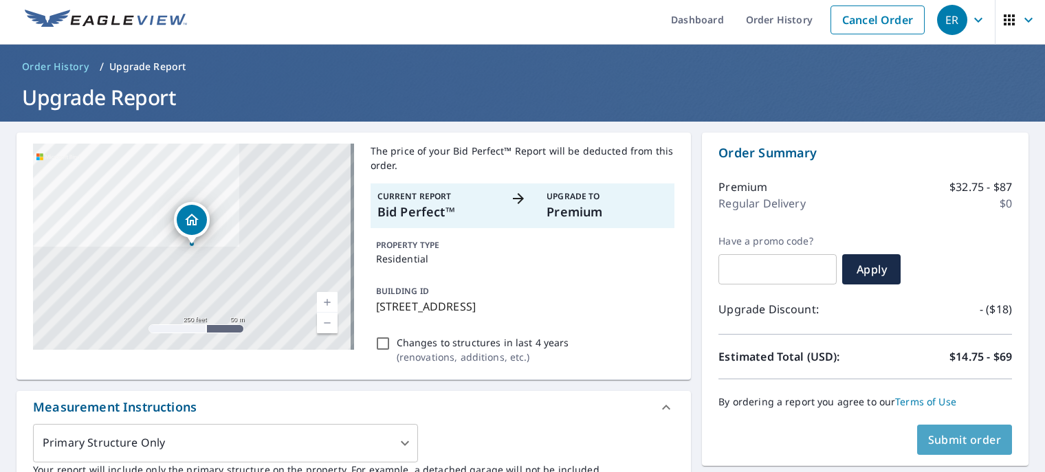
click at [975, 428] on button "Submit order" at bounding box center [965, 440] width 96 height 30
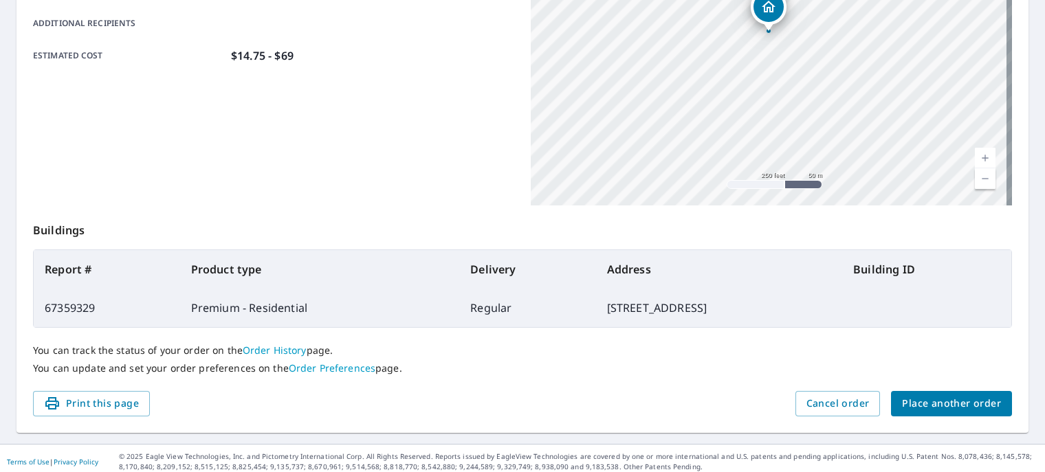
scroll to position [336, 0]
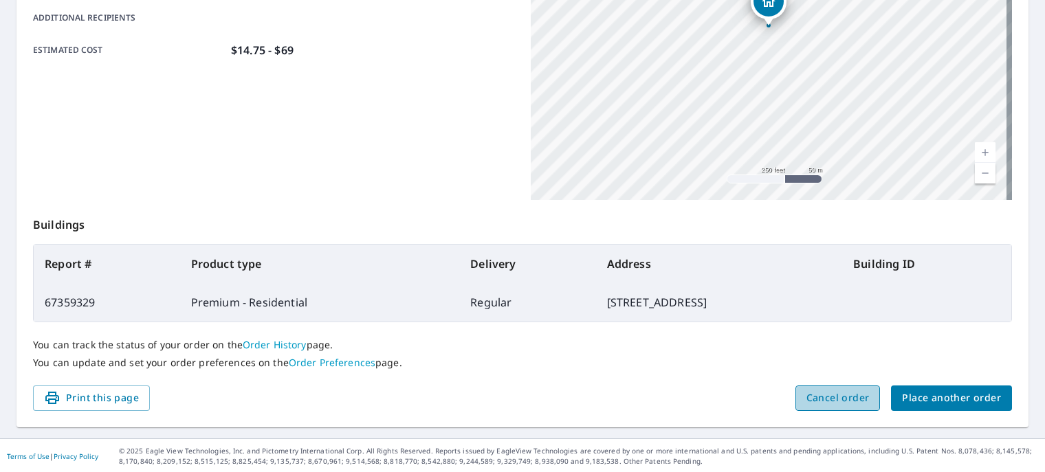
click at [805, 409] on button "Cancel order" at bounding box center [838, 398] width 85 height 25
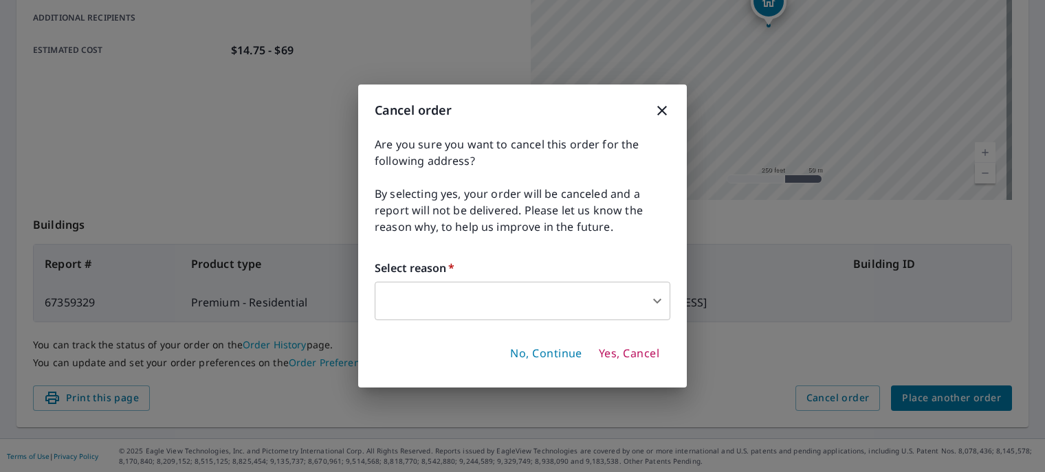
click at [553, 326] on div "Cancel order Are you sure you want to cancel this order for the following addre…" at bounding box center [522, 236] width 329 height 303
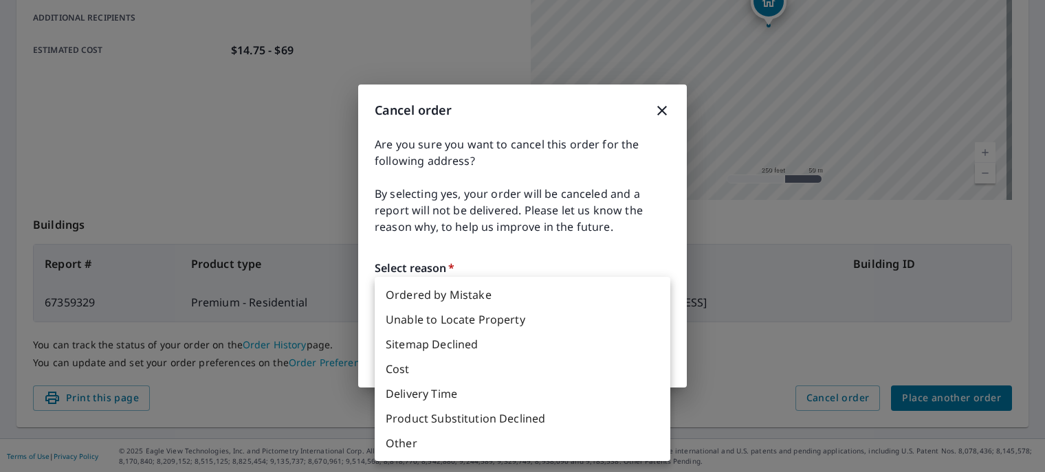
click at [564, 313] on body "ER ER Dashboard Order History Order ER Order Submitted Order details Product ty…" at bounding box center [522, 236] width 1045 height 472
click at [545, 305] on li "Ordered by Mistake" at bounding box center [523, 295] width 296 height 25
type input "30"
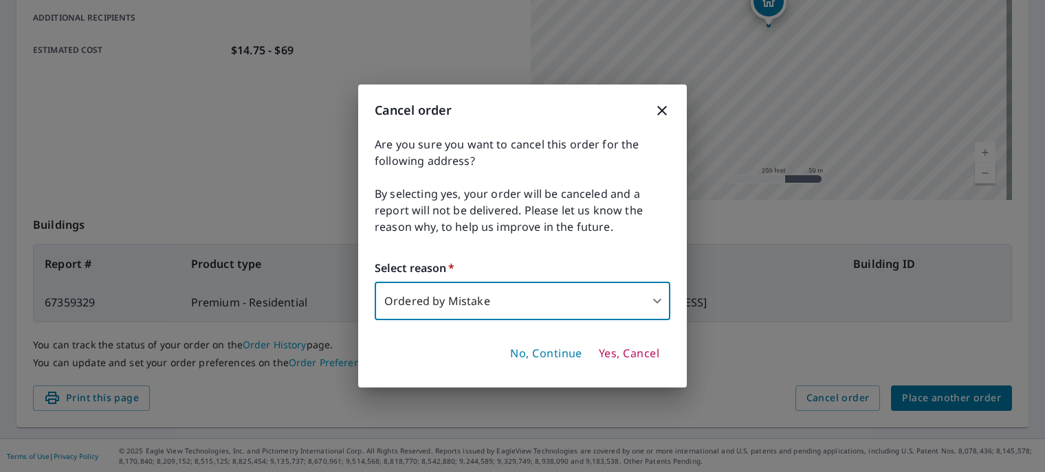
click at [617, 355] on span "Yes, Cancel" at bounding box center [629, 354] width 61 height 15
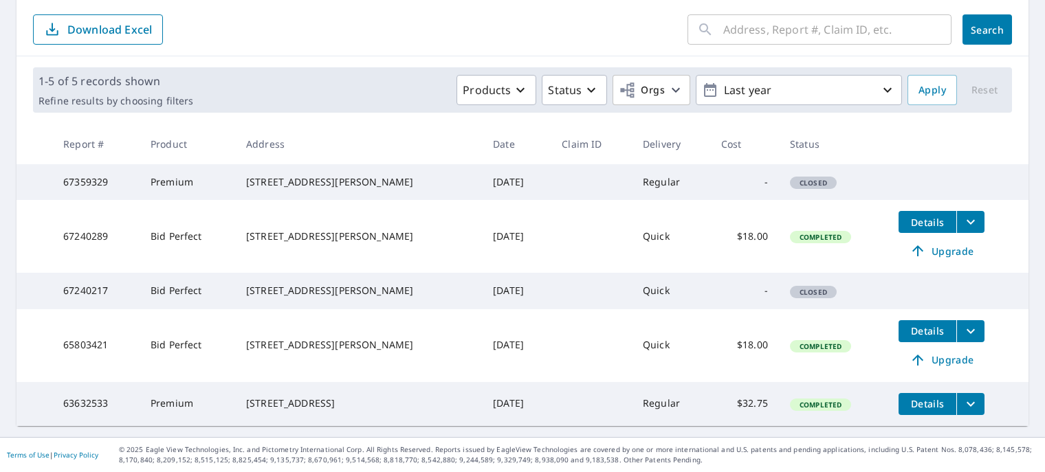
scroll to position [215, 0]
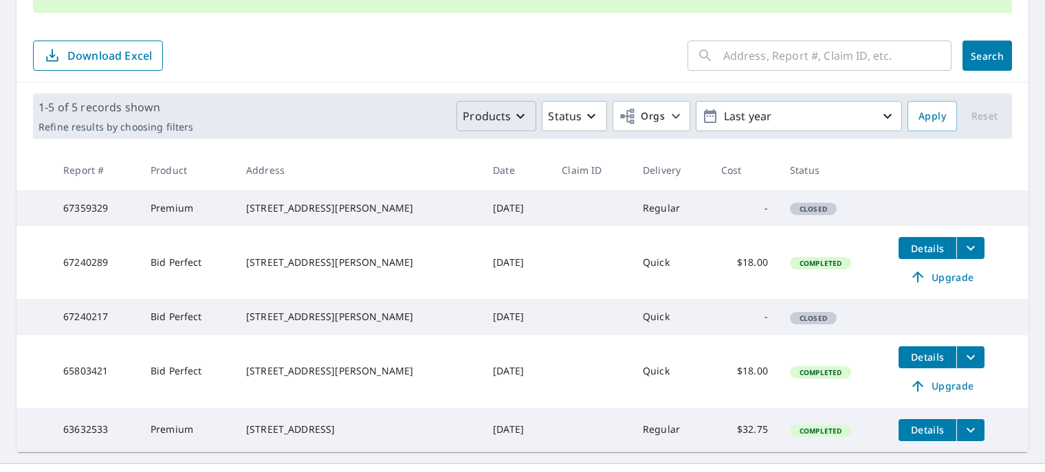
click at [503, 120] on div "Products" at bounding box center [496, 116] width 66 height 17
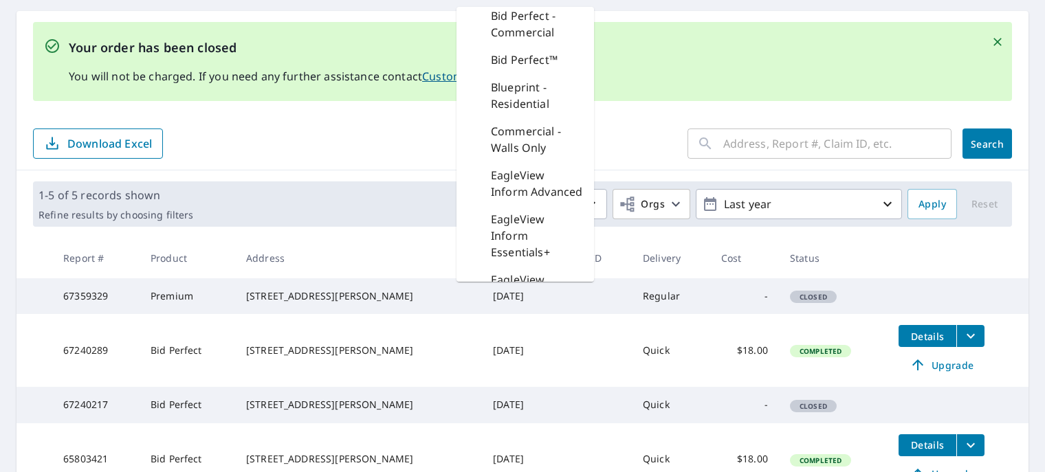
scroll to position [3, 0]
click at [424, 180] on div "1-5 of 5 records shown Refine results by choosing filters Products Bid Perfect …" at bounding box center [523, 204] width 1012 height 67
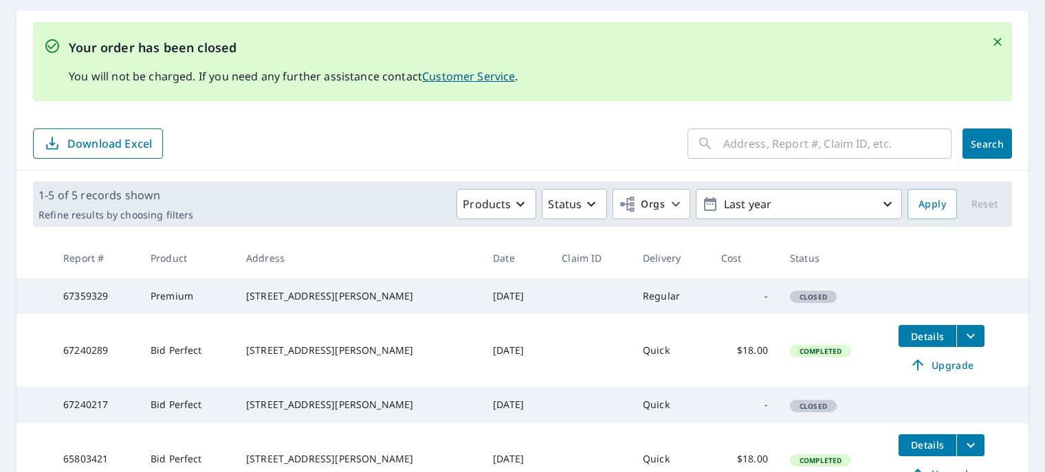
scroll to position [273, 0]
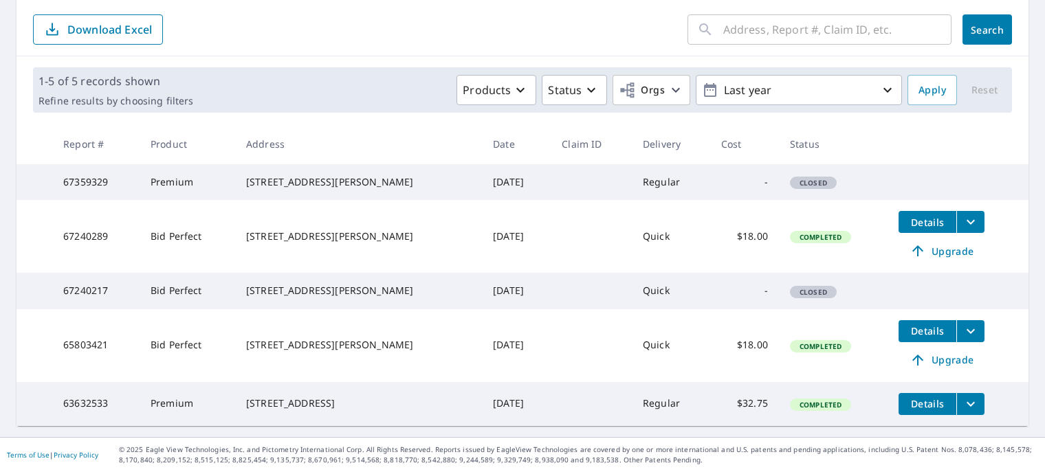
click at [551, 226] on td at bounding box center [591, 236] width 81 height 73
click at [600, 273] on td at bounding box center [591, 291] width 81 height 36
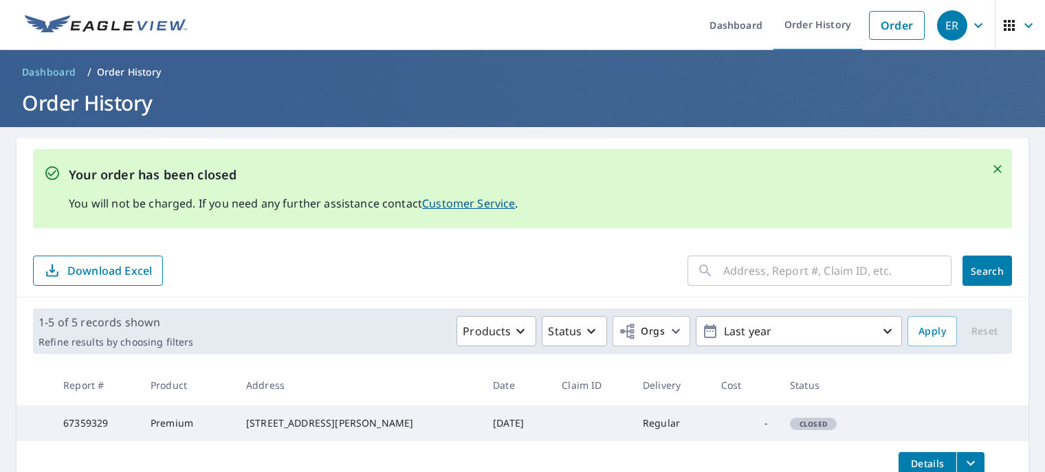
scroll to position [0, 0]
click at [60, 65] on span "Dashboard" at bounding box center [49, 72] width 54 height 14
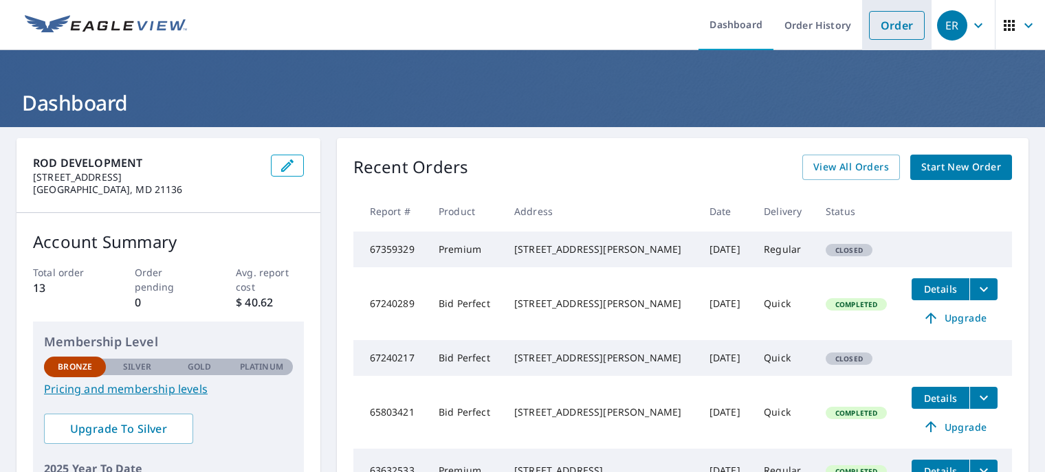
click at [871, 28] on link "Order" at bounding box center [897, 25] width 56 height 29
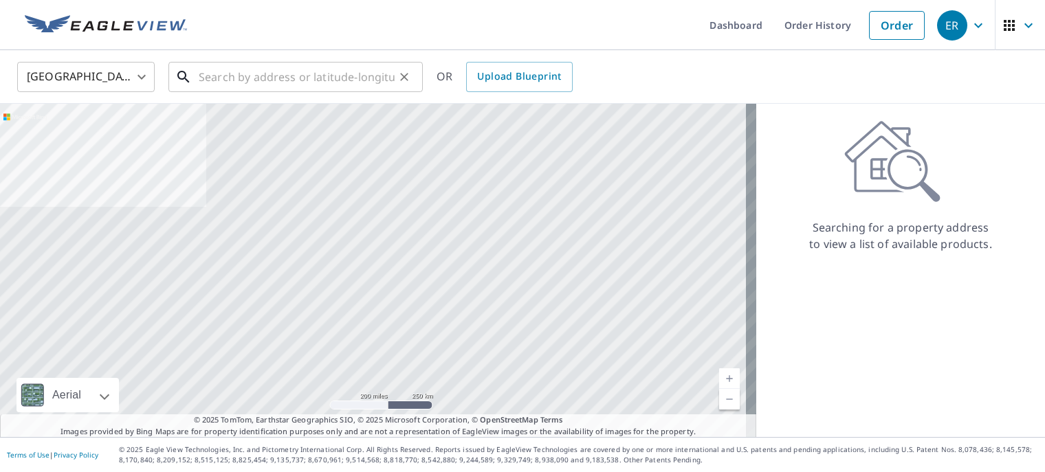
click at [302, 69] on input "text" at bounding box center [297, 77] width 196 height 39
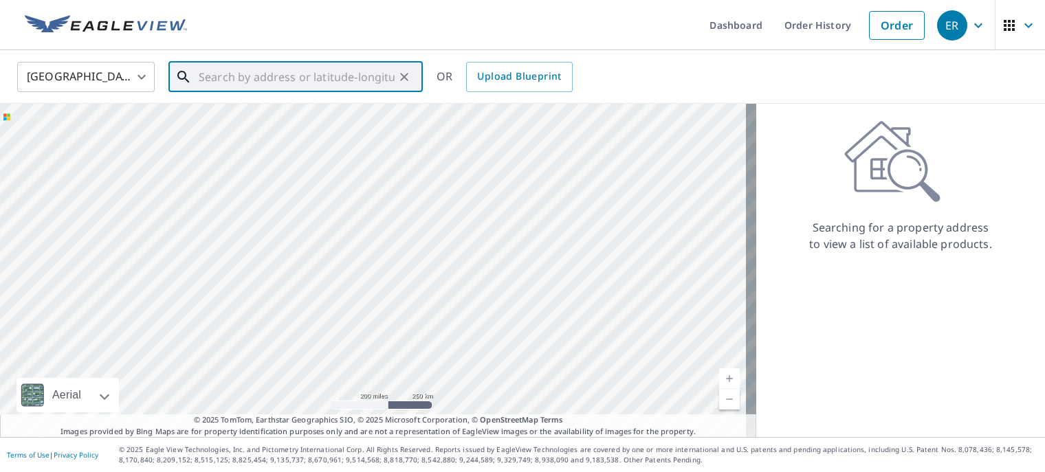
paste input "[STREET_ADDRESS][PERSON_NAME]"
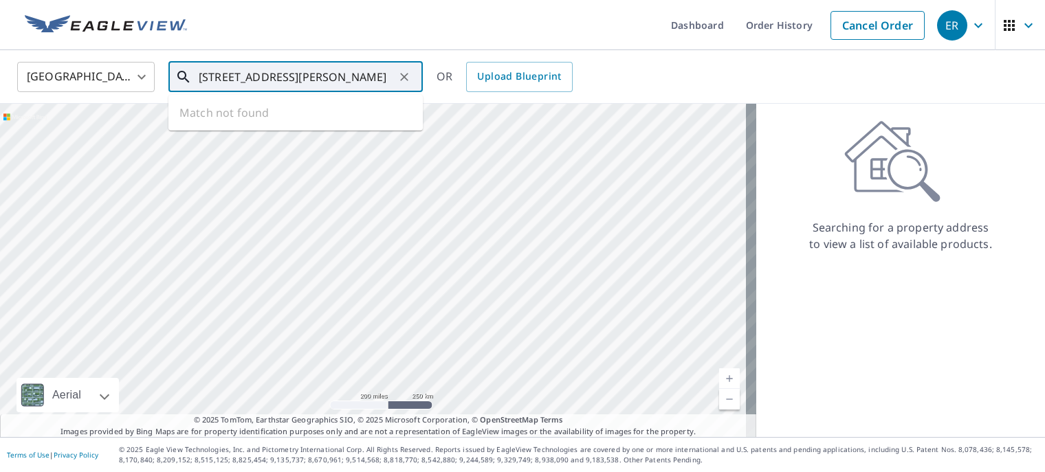
scroll to position [0, 39]
type input "[STREET_ADDRESS][PERSON_NAME]"
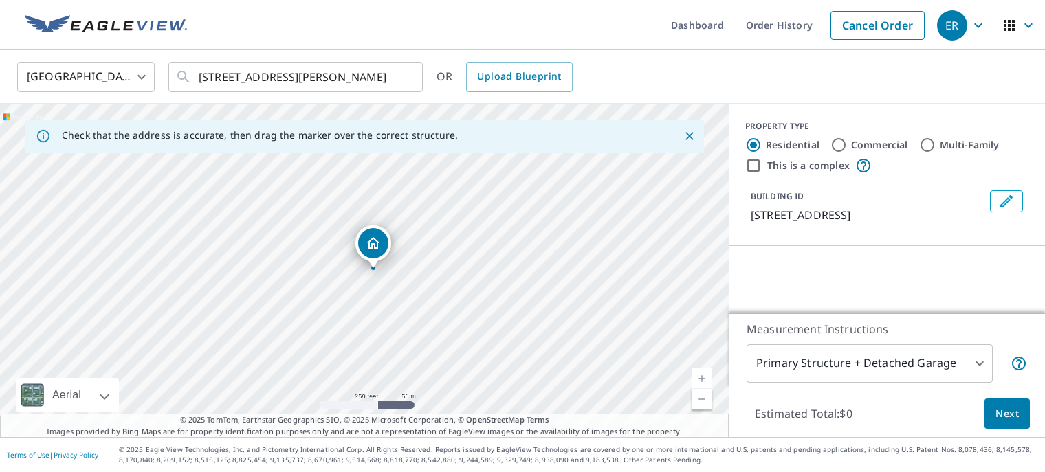
scroll to position [0, 0]
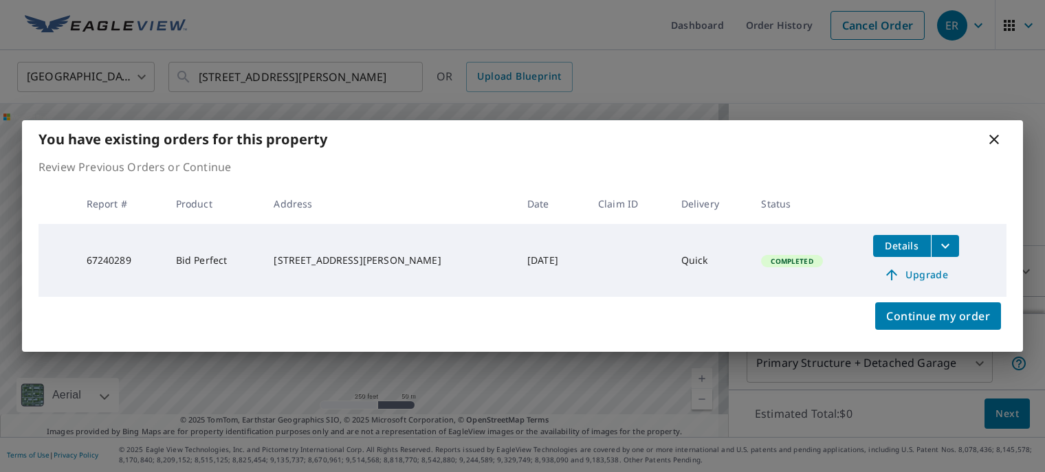
click at [998, 142] on icon at bounding box center [994, 139] width 17 height 17
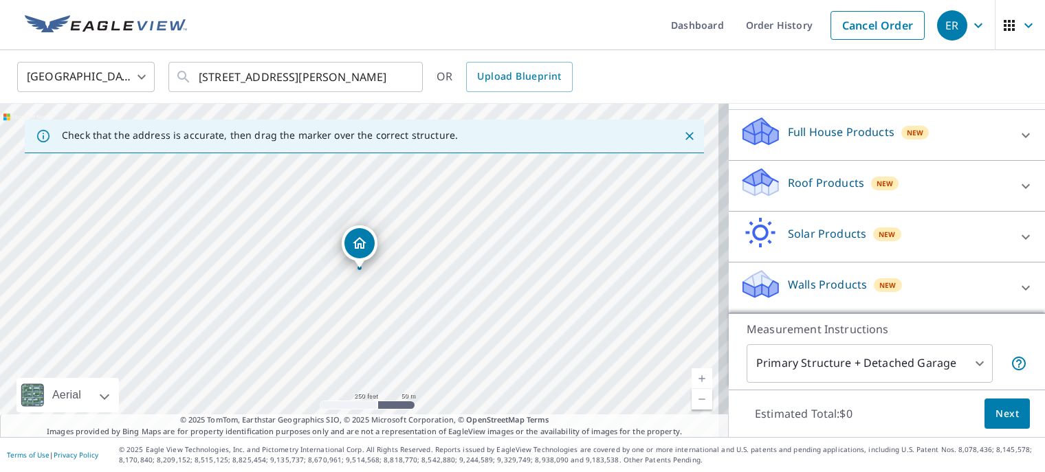
scroll to position [140, 0]
click at [1018, 144] on icon at bounding box center [1026, 135] width 17 height 17
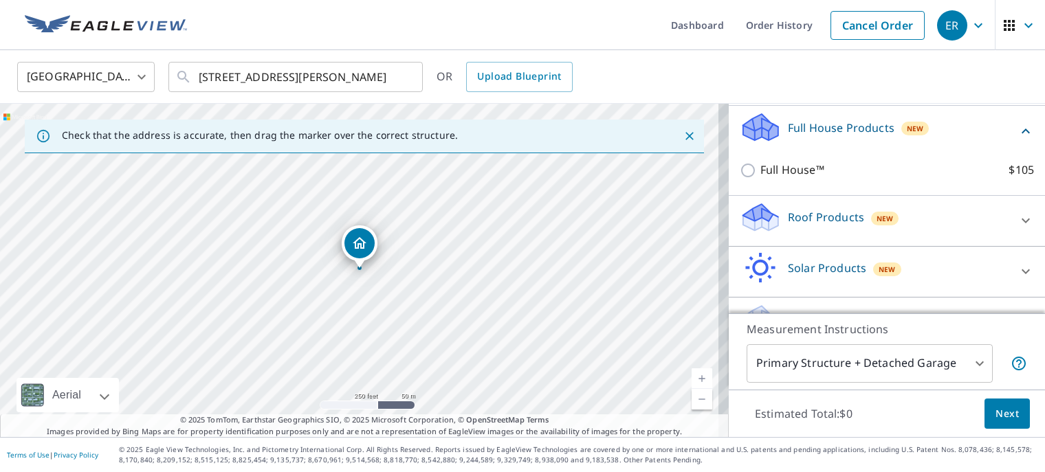
click at [1018, 229] on icon at bounding box center [1026, 221] width 17 height 17
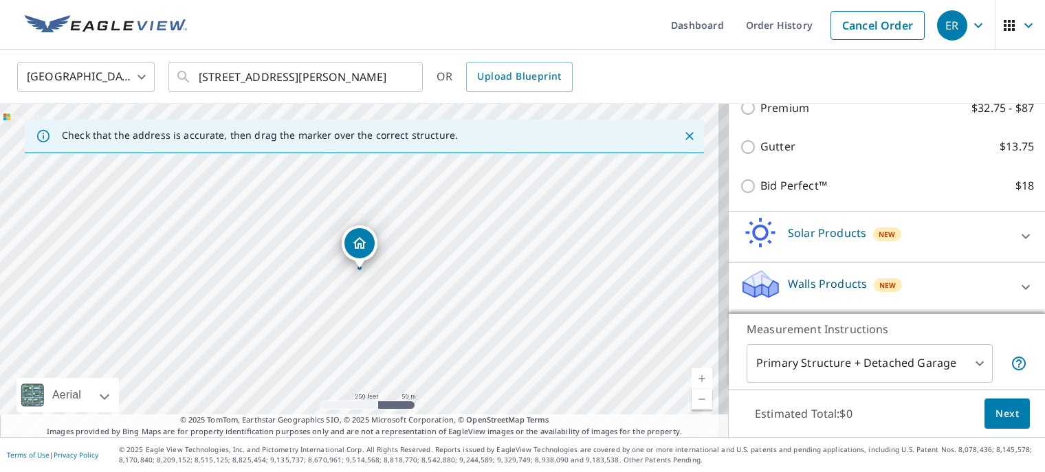
scroll to position [307, 0]
click at [1018, 233] on icon at bounding box center [1026, 236] width 17 height 17
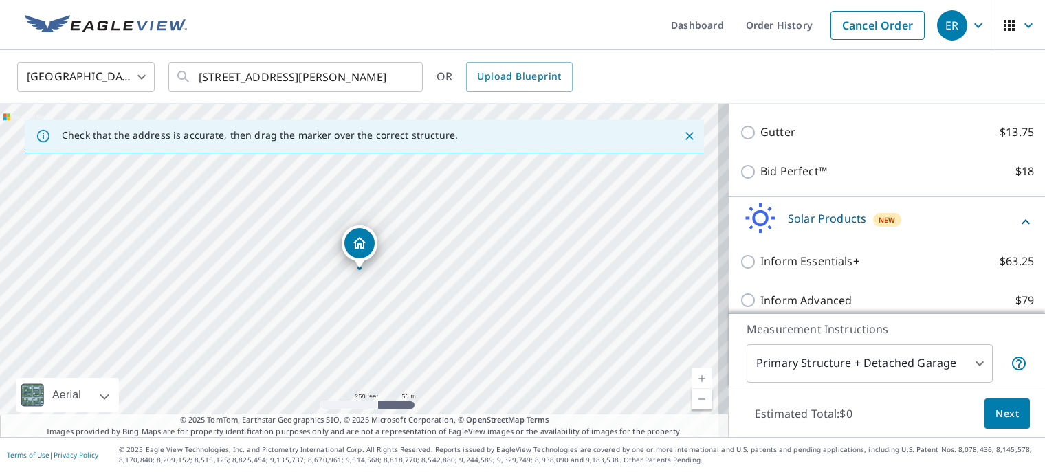
scroll to position [462, 0]
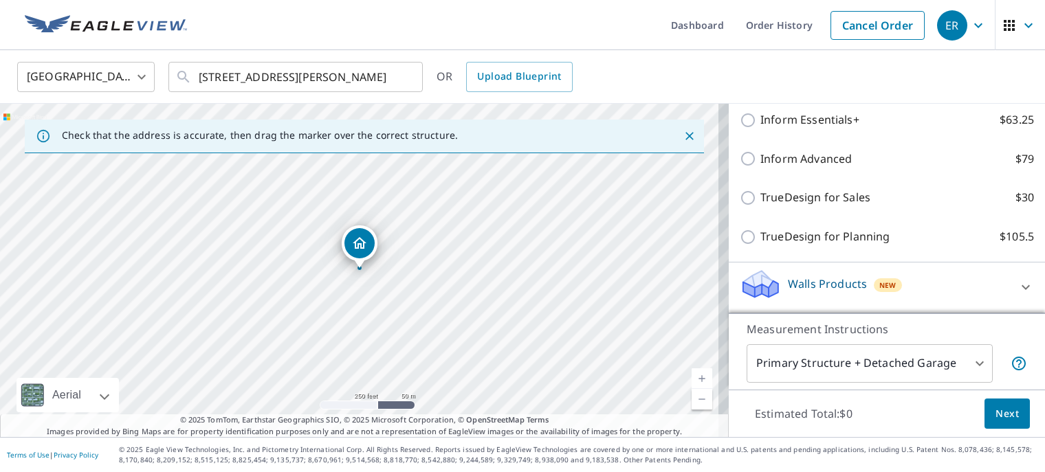
click at [988, 294] on div "Walls Products New" at bounding box center [875, 287] width 270 height 39
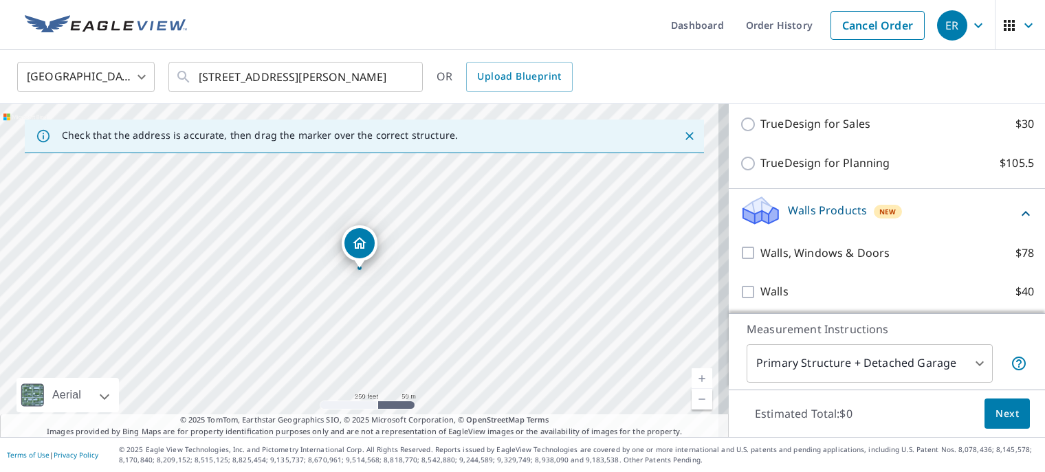
scroll to position [540, 0]
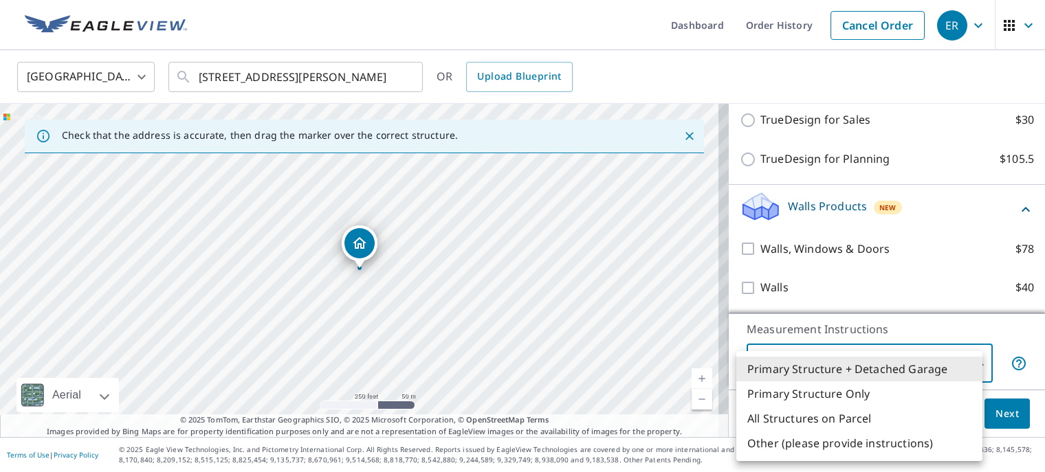
click at [968, 364] on body "ER ER Dashboard Order History Cancel Order ER [GEOGRAPHIC_DATA] US ​ [STREET_AD…" at bounding box center [522, 236] width 1045 height 472
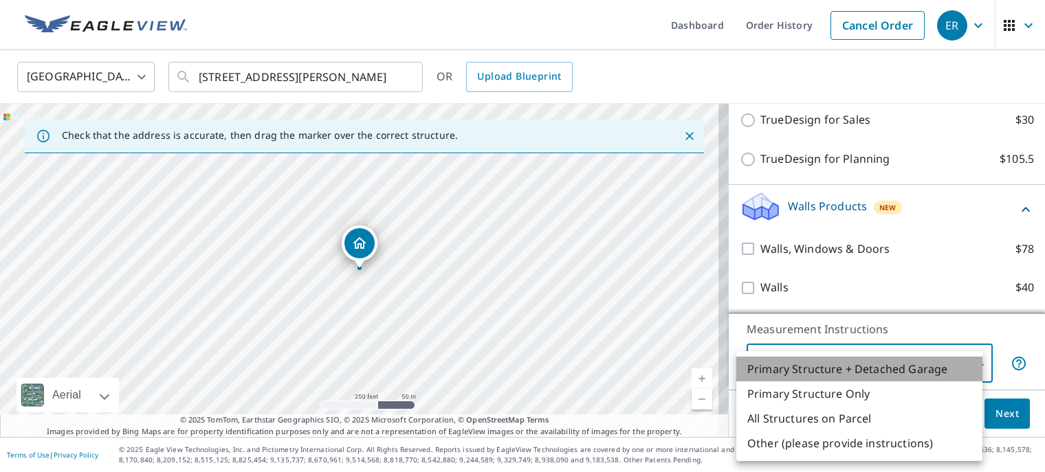
click at [906, 369] on li "Primary Structure + Detached Garage" at bounding box center [860, 369] width 246 height 25
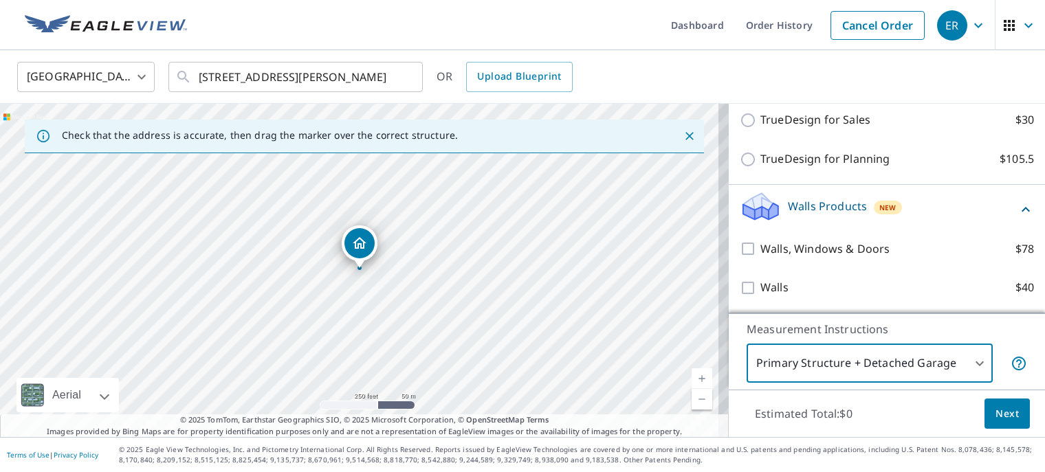
click at [999, 411] on span "Next" at bounding box center [1007, 414] width 23 height 17
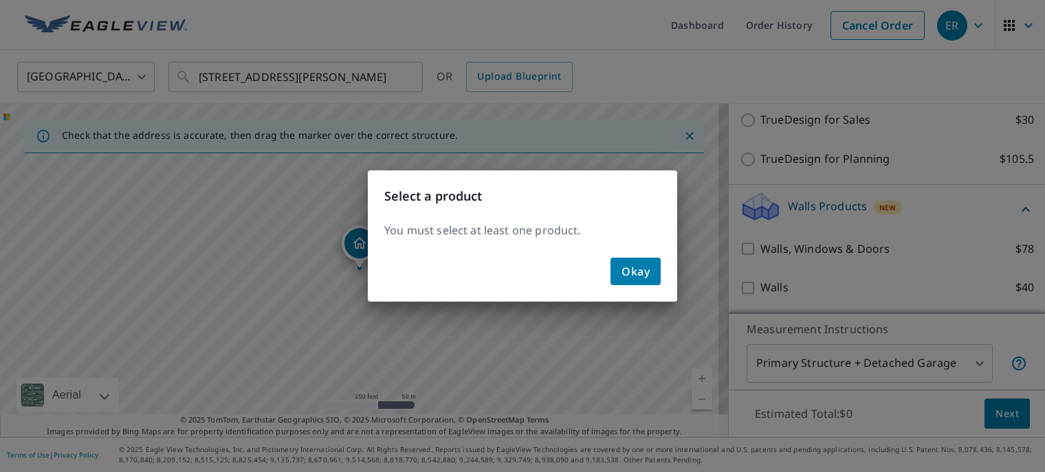
click at [644, 281] on span "Okay" at bounding box center [636, 271] width 28 height 19
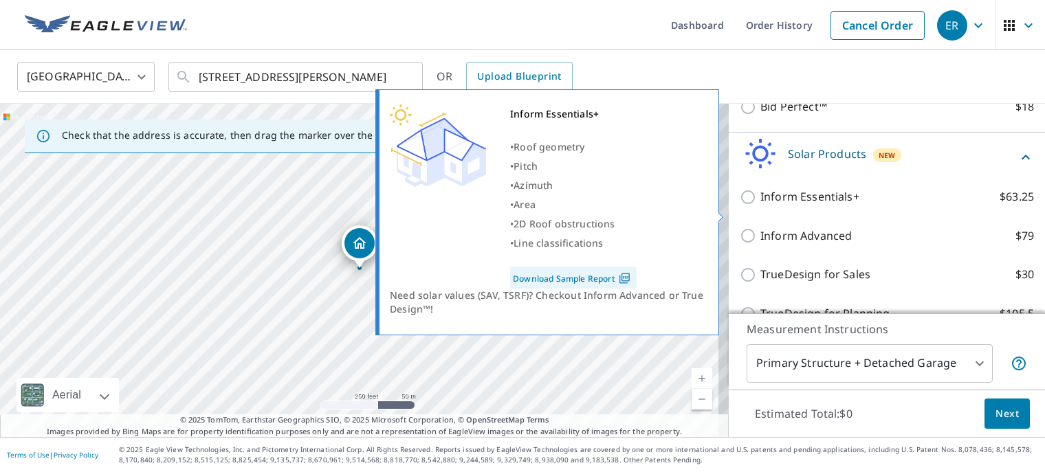
scroll to position [371, 0]
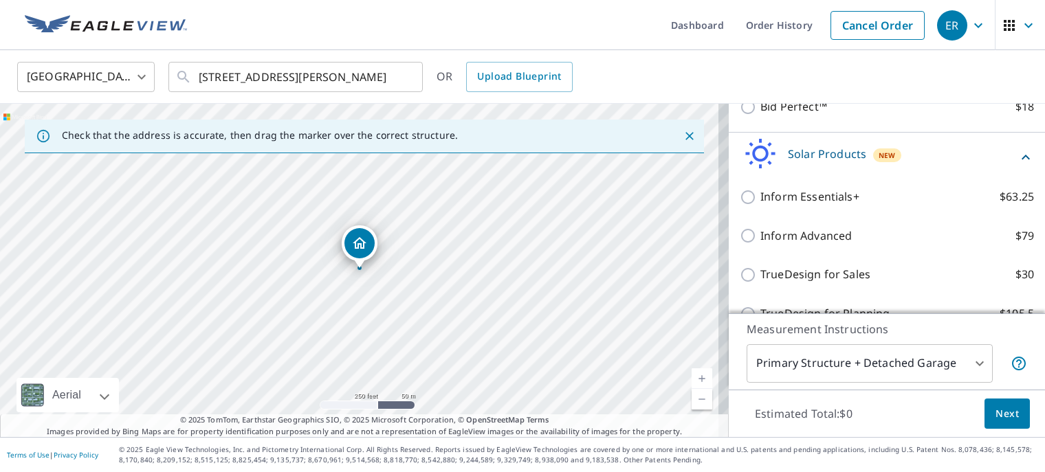
click at [963, 374] on body "ER ER Dashboard Order History Cancel Order ER [GEOGRAPHIC_DATA] US ​ [STREET_AD…" at bounding box center [522, 236] width 1045 height 472
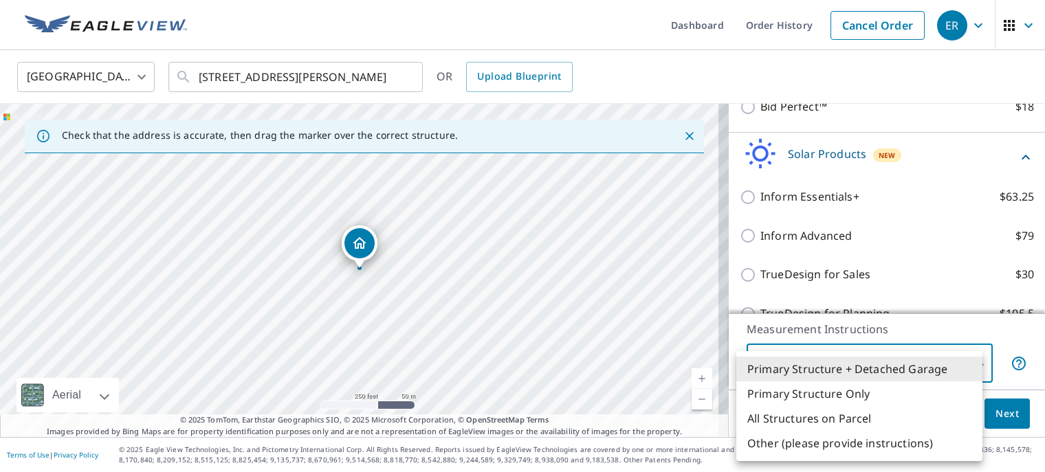
click at [927, 369] on li "Primary Structure + Detached Garage" at bounding box center [860, 369] width 246 height 25
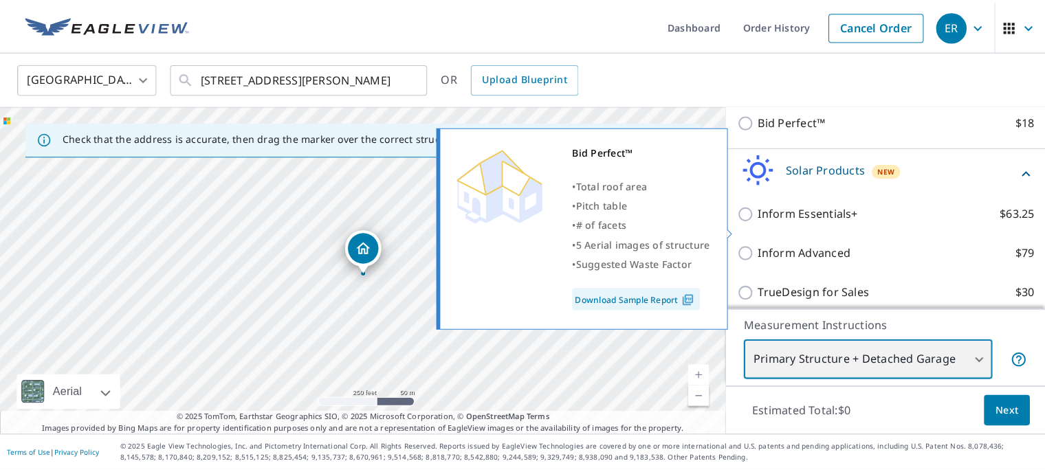
scroll to position [232, 0]
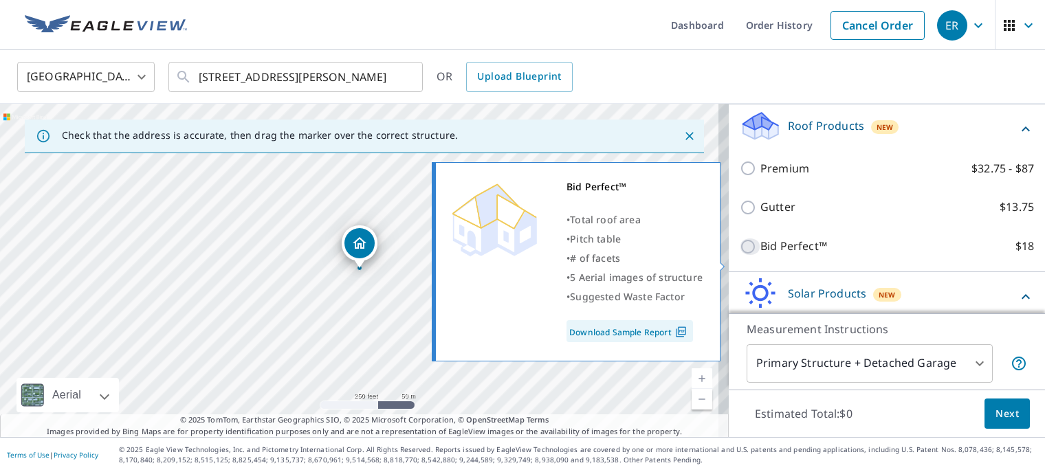
click at [744, 255] on input "Bid Perfect™ $18" at bounding box center [750, 247] width 21 height 17
checkbox input "true"
